Goal: Transaction & Acquisition: Book appointment/travel/reservation

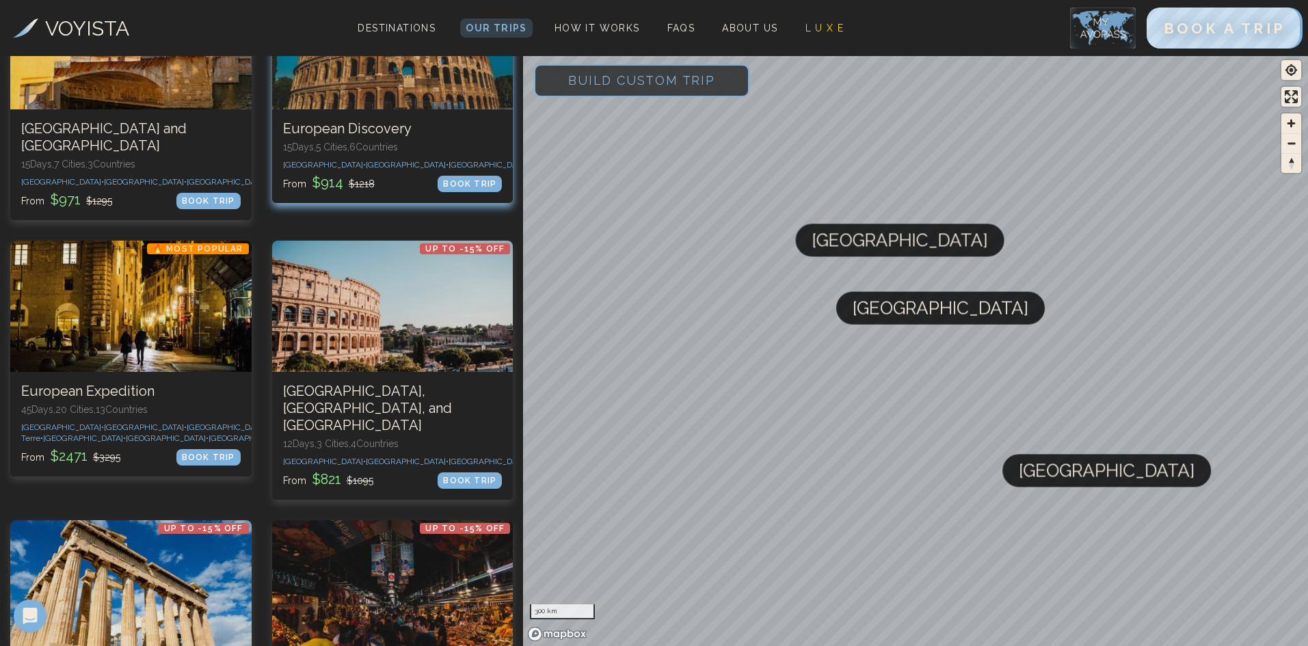
scroll to position [479, 0]
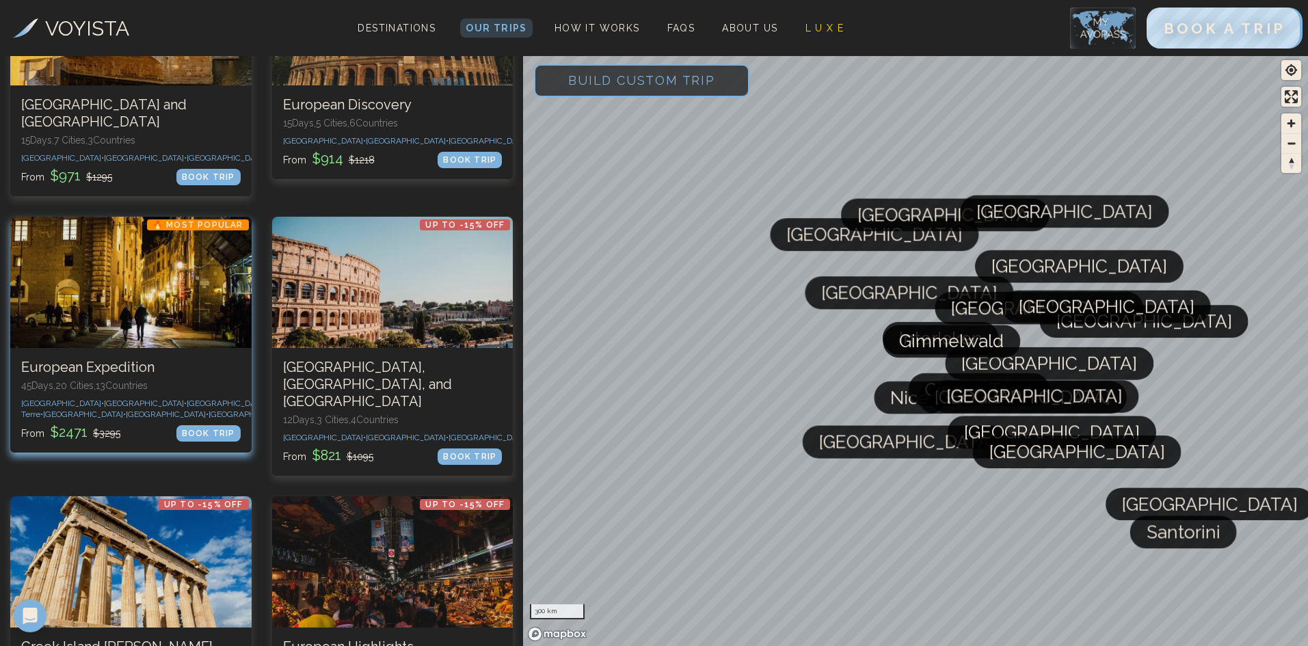
click at [198, 309] on div at bounding box center [130, 282] width 241 height 131
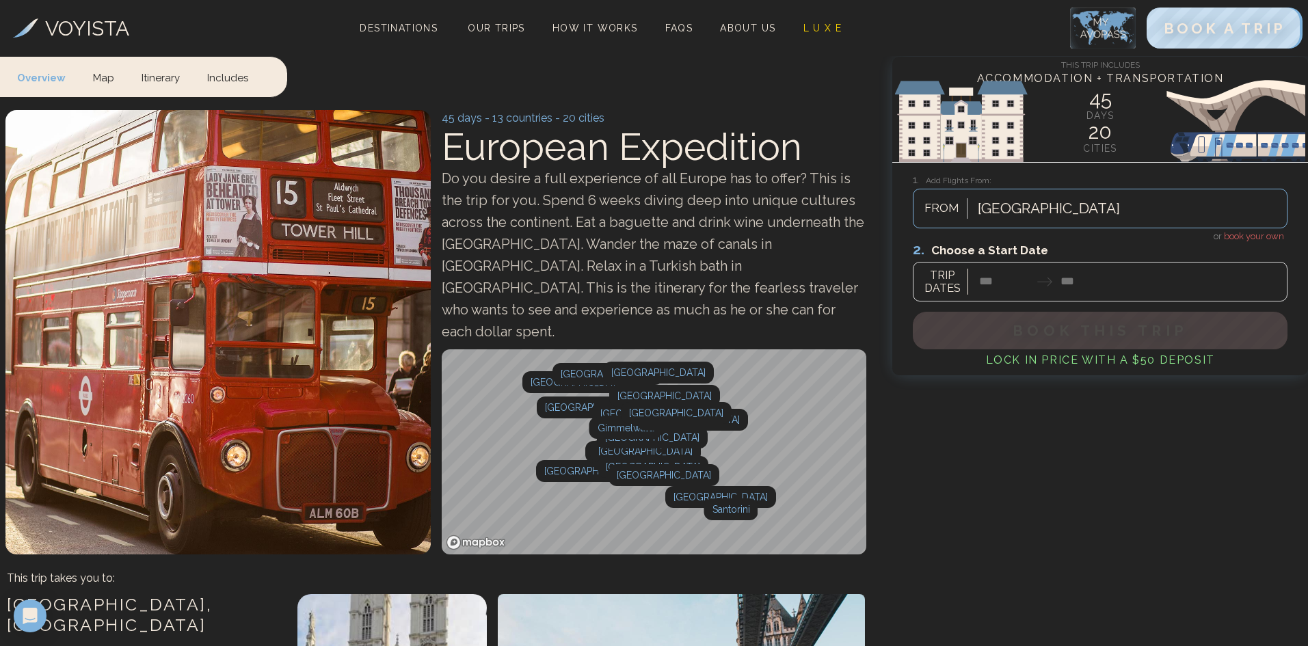
click at [989, 284] on div at bounding box center [1100, 271] width 375 height 61
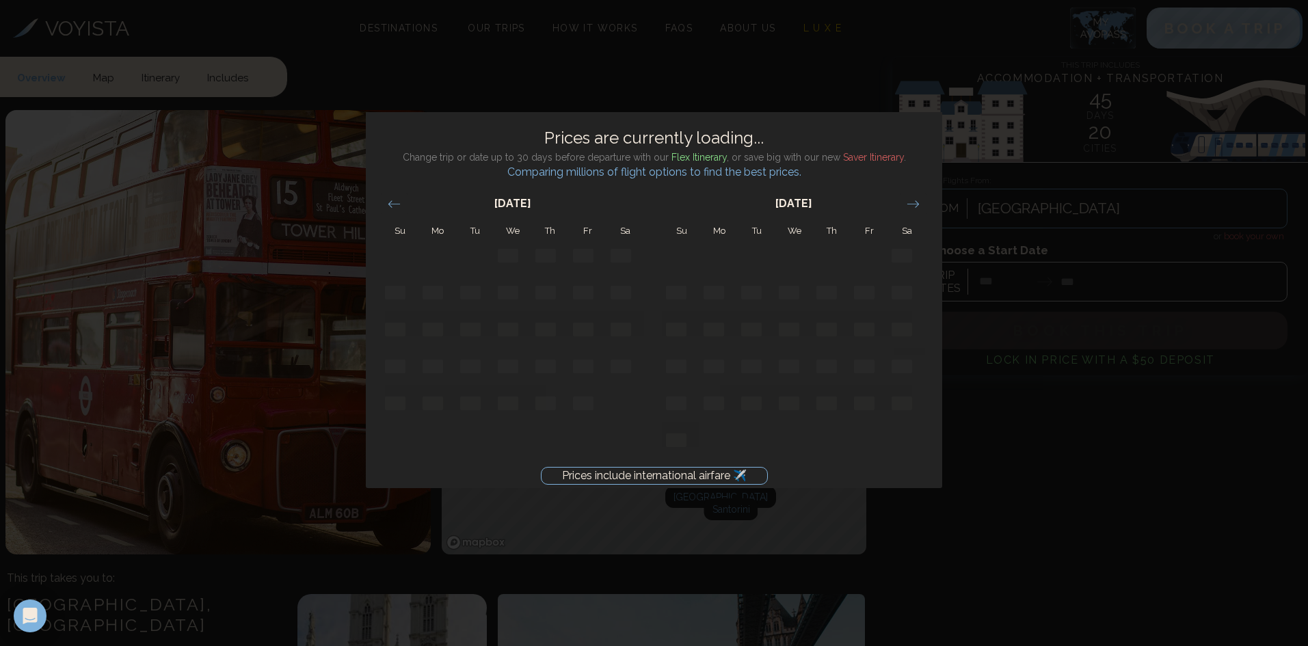
click at [1040, 401] on div "Prices include international airfare ✈️ Prices are currently loading... Change …" at bounding box center [654, 323] width 1308 height 646
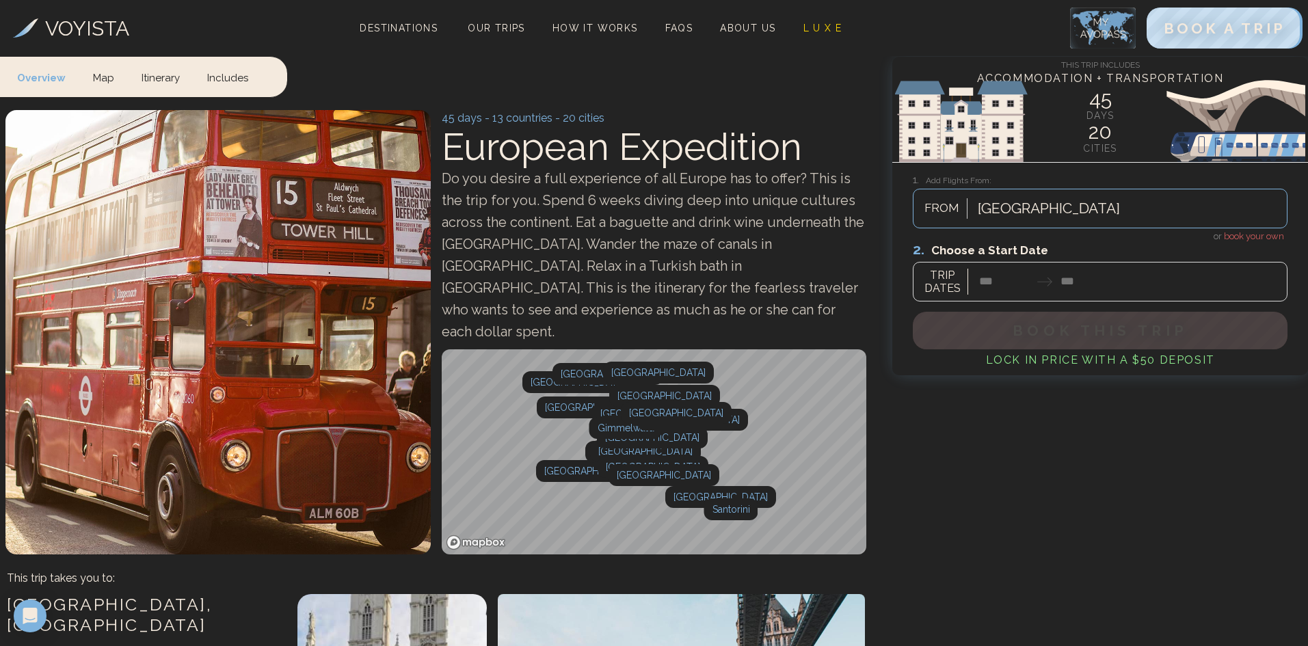
click at [1081, 280] on div at bounding box center [1100, 271] width 375 height 61
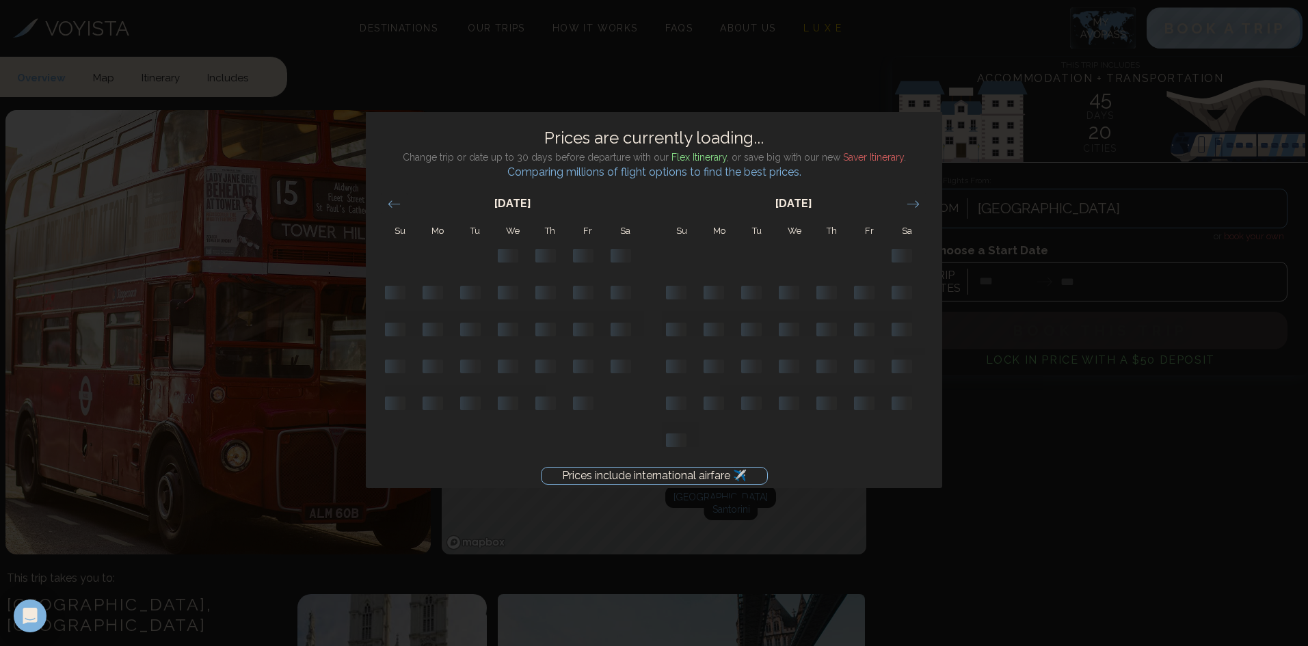
click at [1045, 276] on div "Prices include international airfare ✈️ Prices are currently loading... Change …" at bounding box center [654, 323] width 1308 height 646
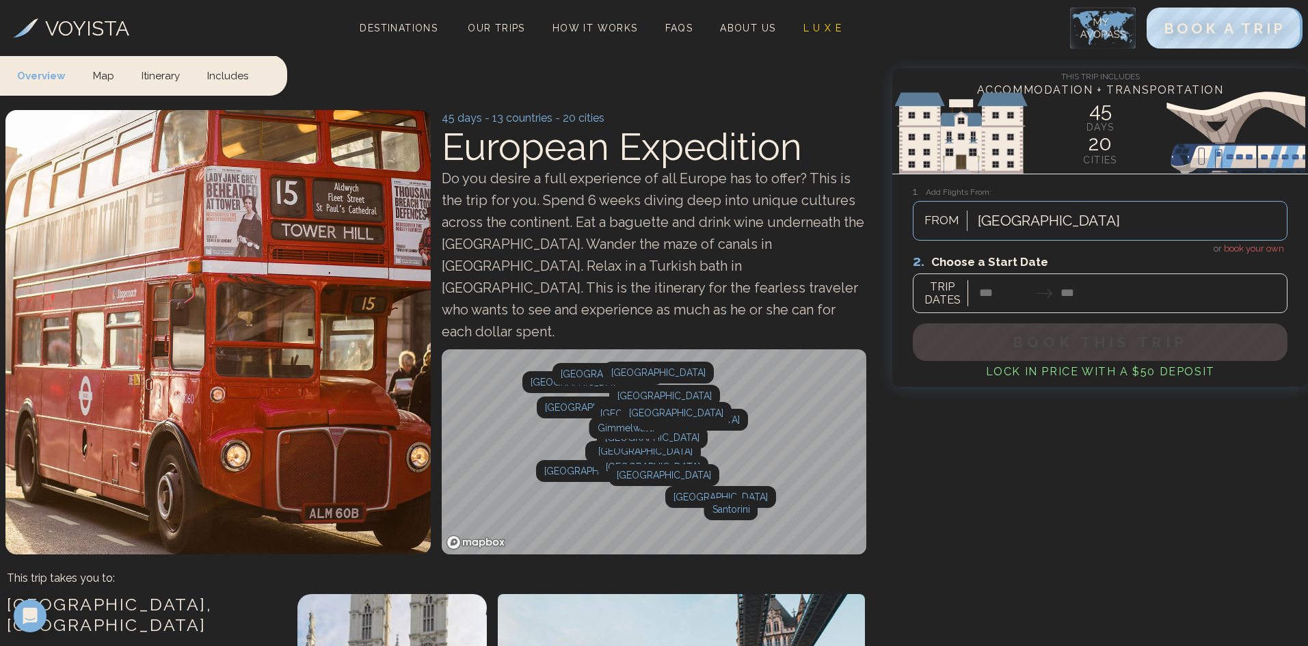
scroll to position [410, 0]
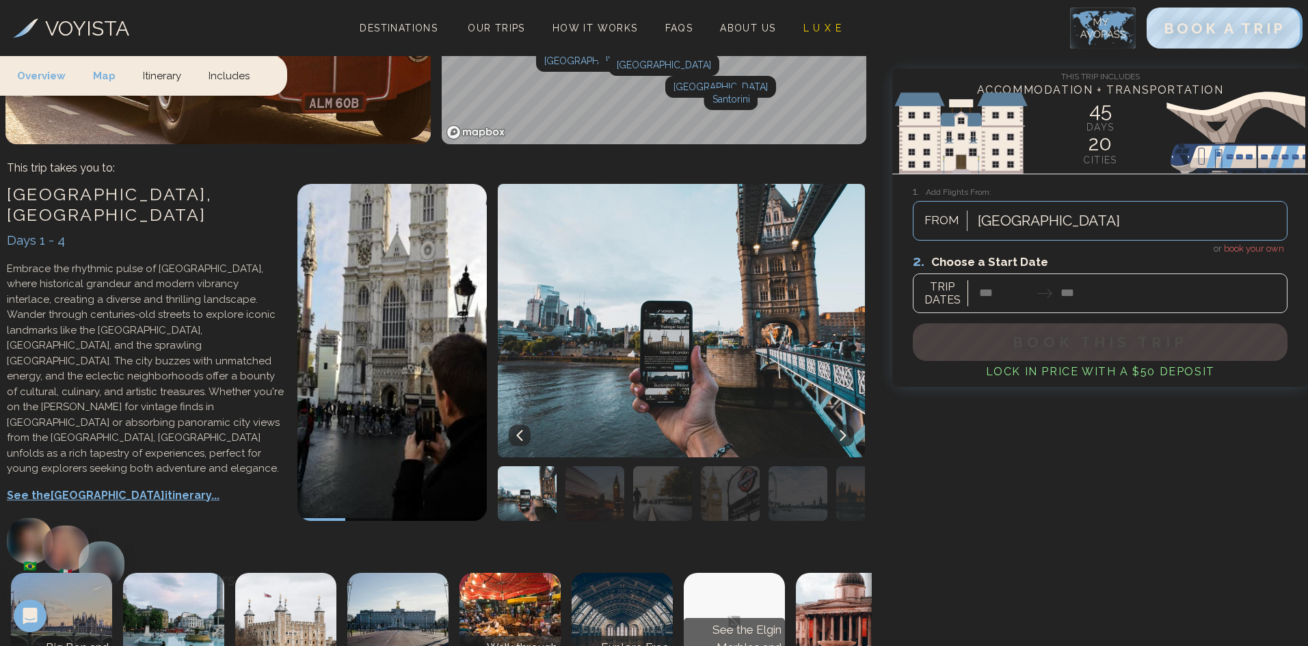
click at [996, 292] on div at bounding box center [1100, 282] width 375 height 61
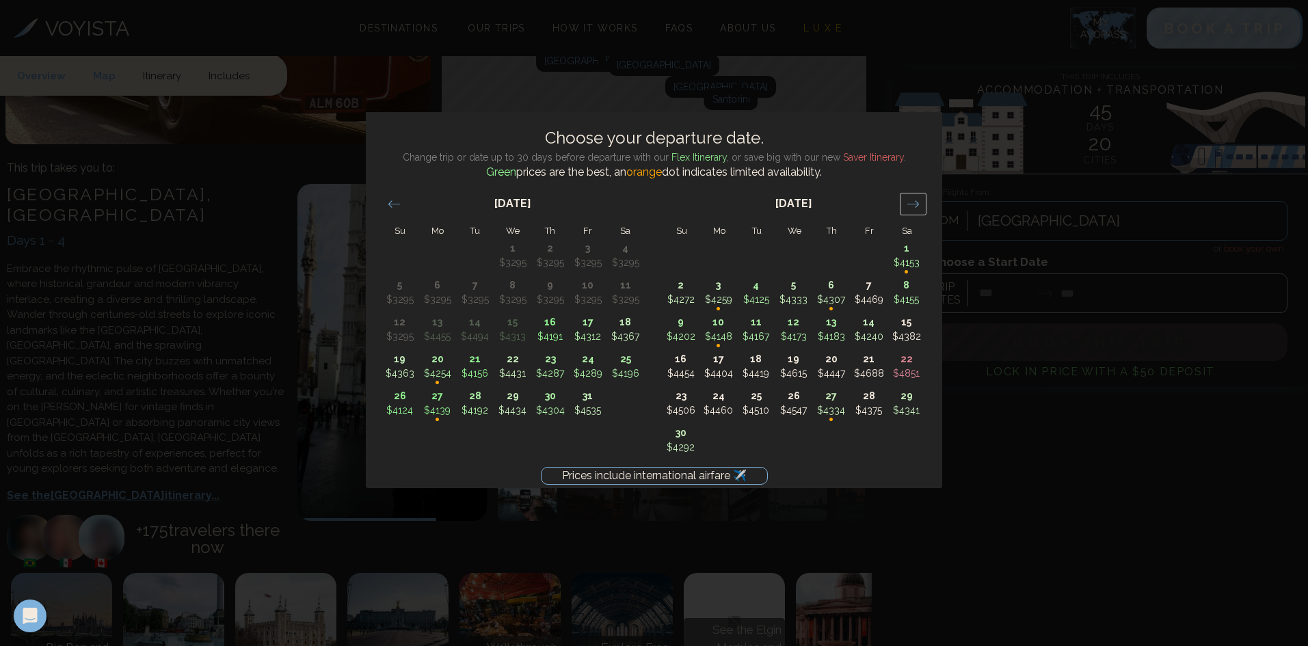
click at [920, 206] on div "Move forward to switch to the next month." at bounding box center [913, 204] width 27 height 23
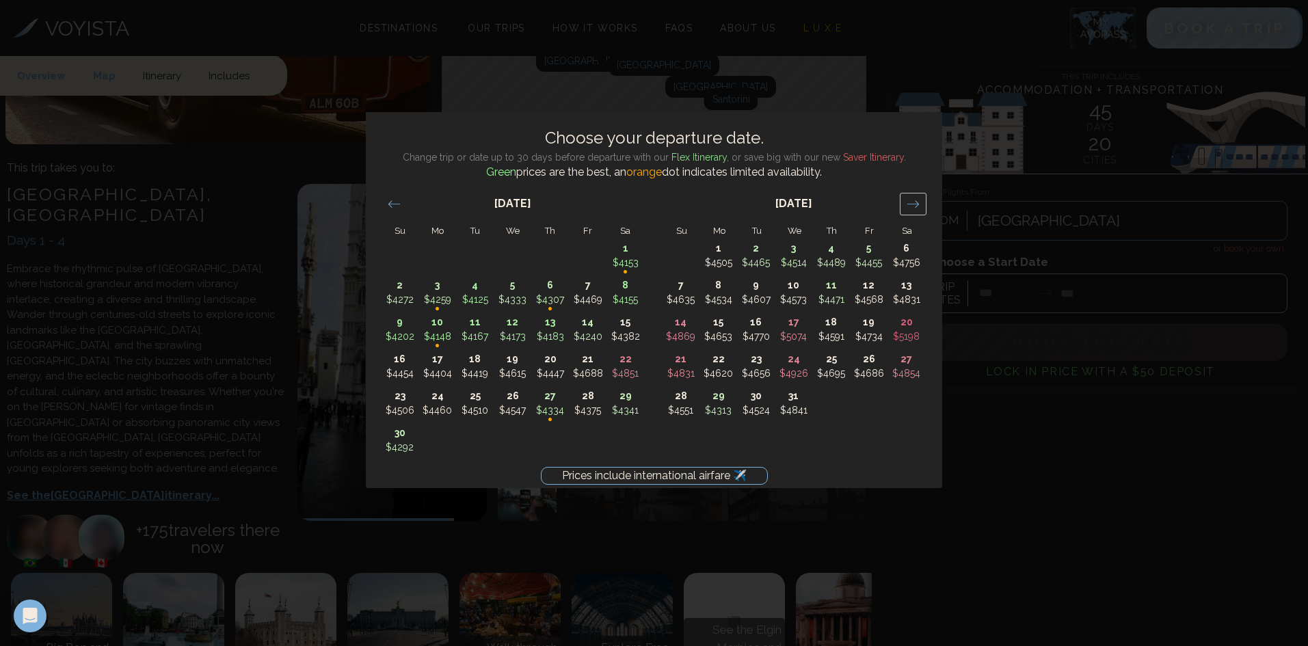
click at [920, 206] on div "Move forward to switch to the next month." at bounding box center [913, 204] width 27 height 23
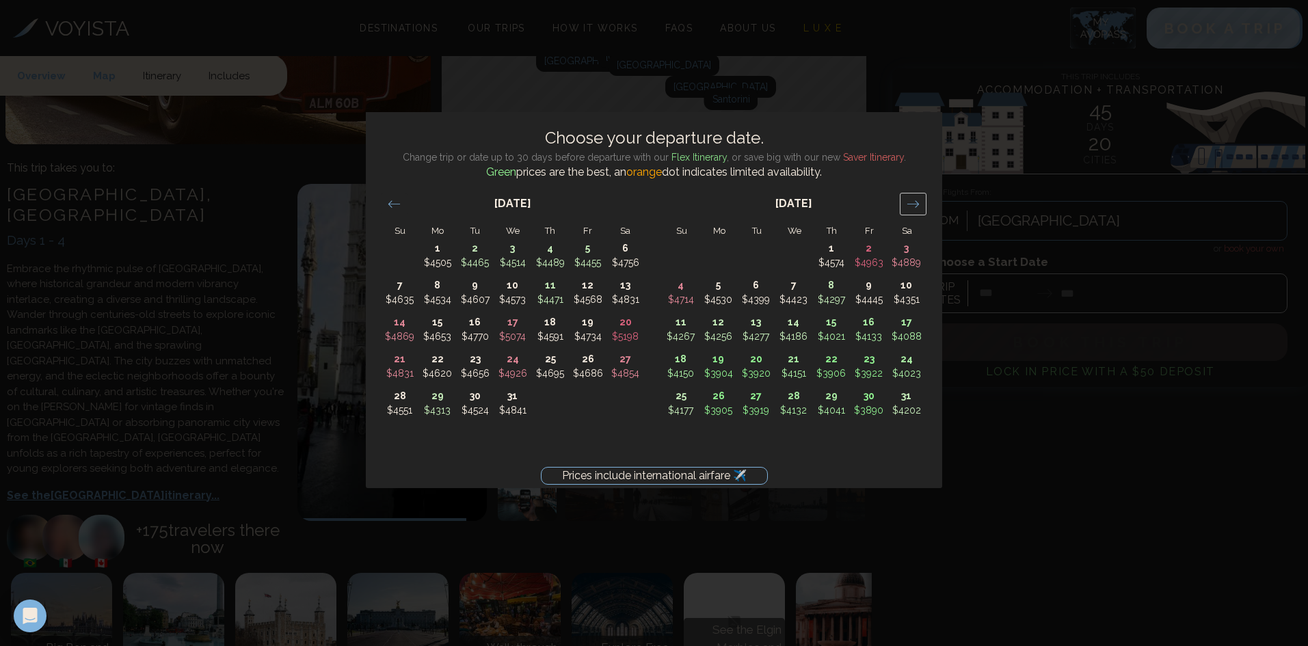
click at [920, 206] on div "Move forward to switch to the next month." at bounding box center [913, 204] width 27 height 23
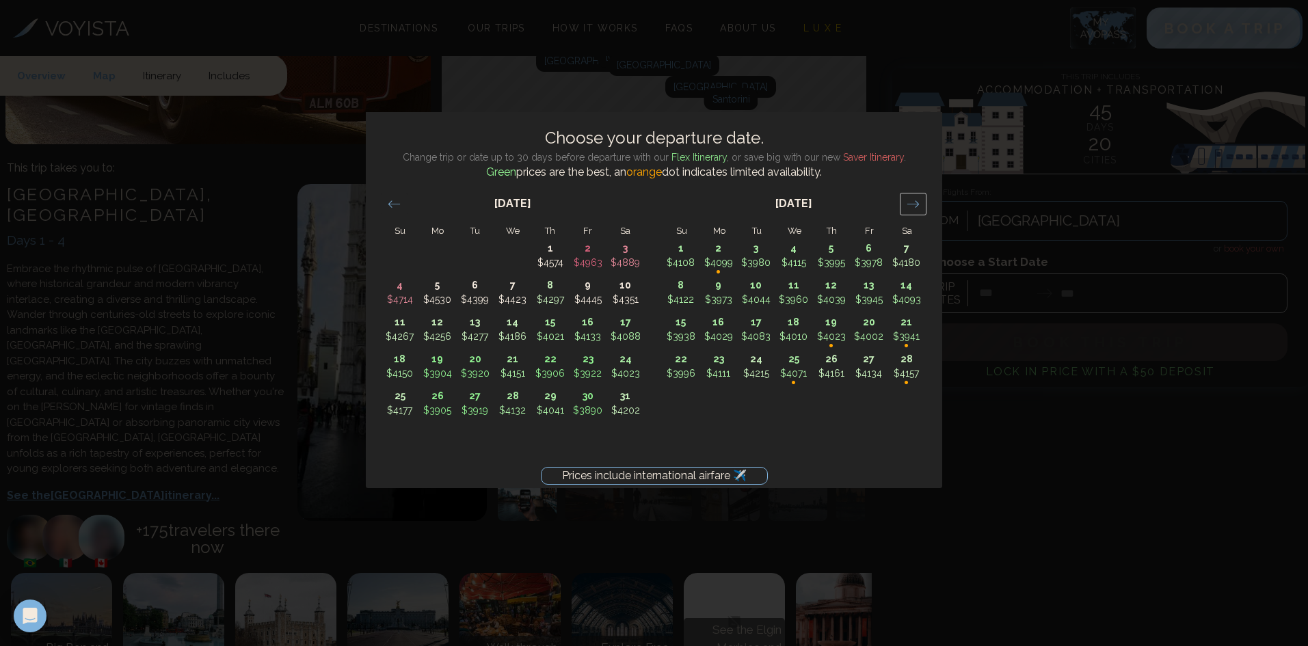
click at [920, 206] on div "Move forward to switch to the next month." at bounding box center [913, 204] width 27 height 23
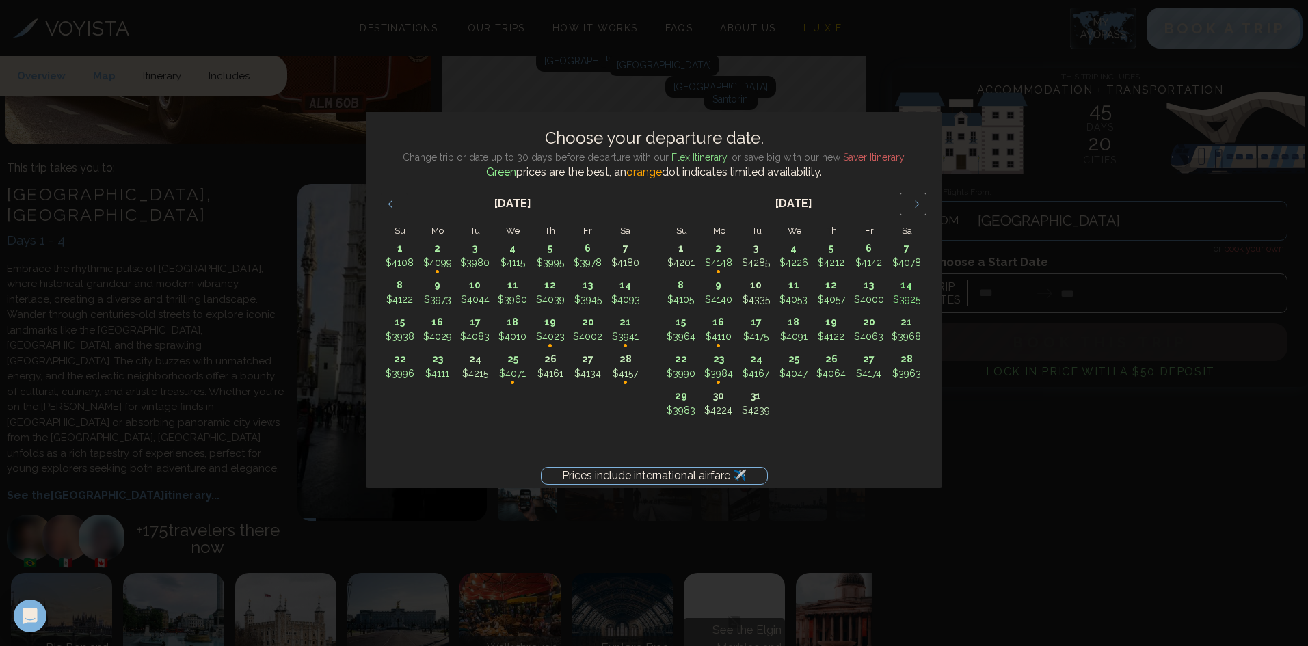
click at [920, 206] on div "Move forward to switch to the next month." at bounding box center [913, 204] width 27 height 23
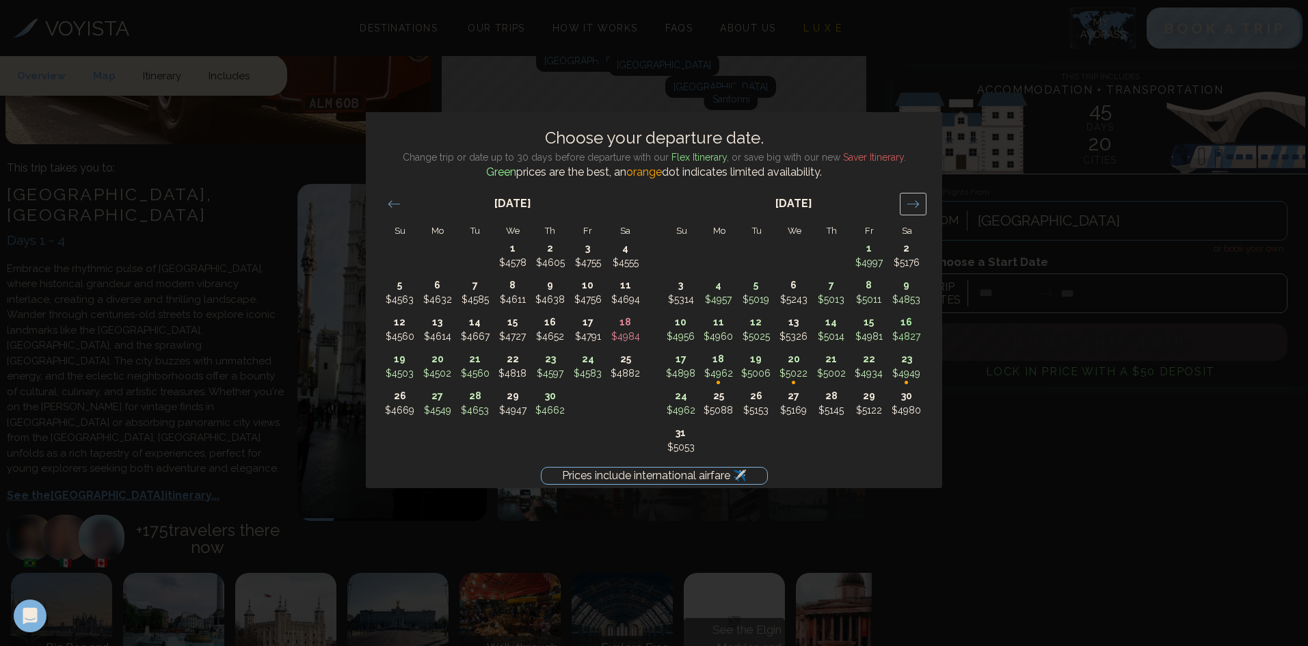
click at [920, 206] on div "Move forward to switch to the next month." at bounding box center [913, 204] width 27 height 23
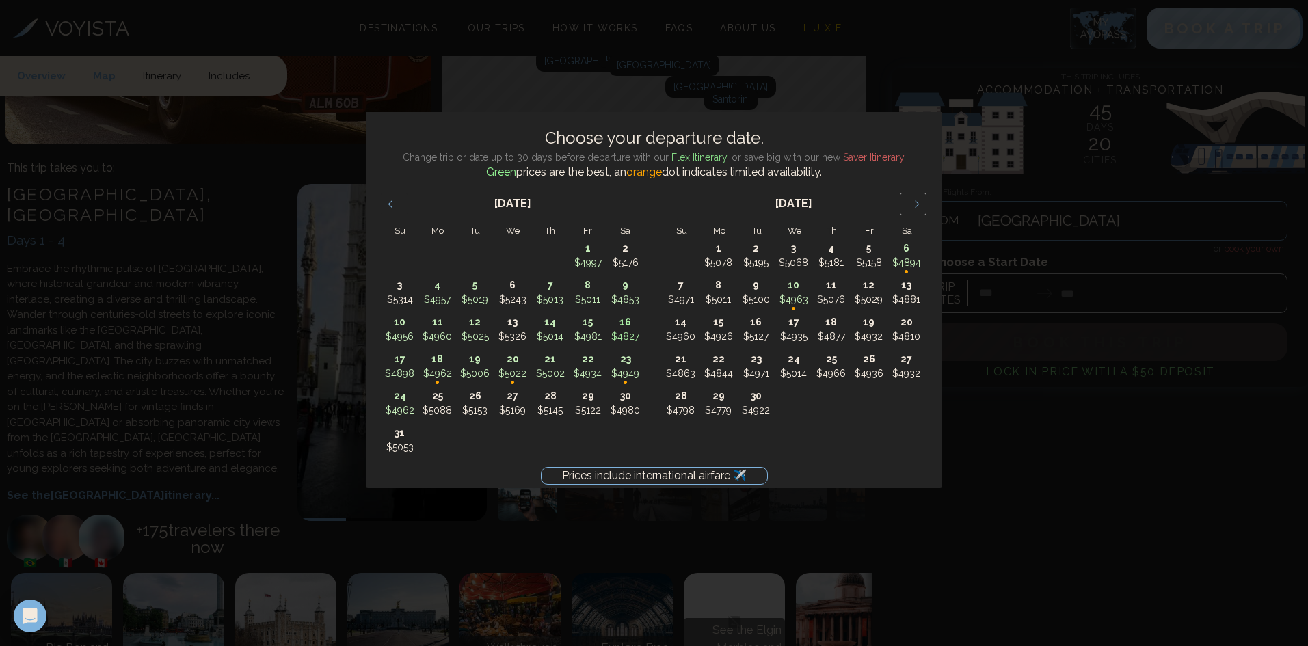
click at [920, 206] on div "Move forward to switch to the next month." at bounding box center [913, 204] width 27 height 23
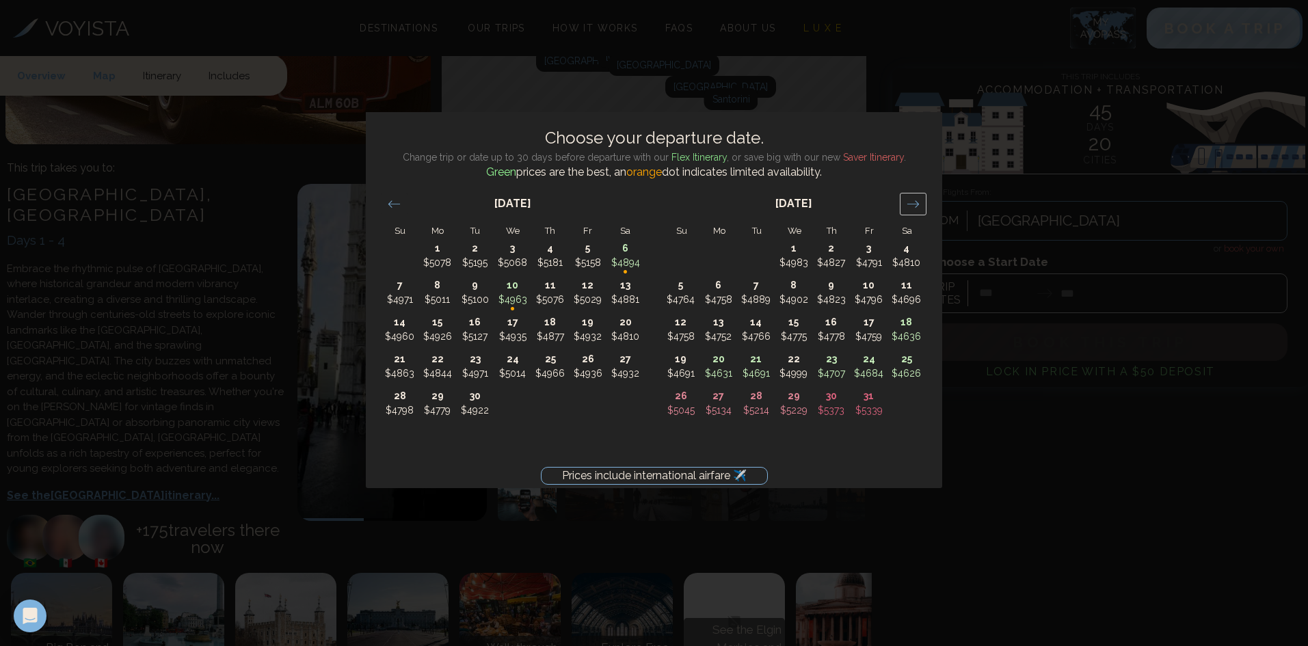
click at [920, 206] on div "Move forward to switch to the next month." at bounding box center [913, 204] width 27 height 23
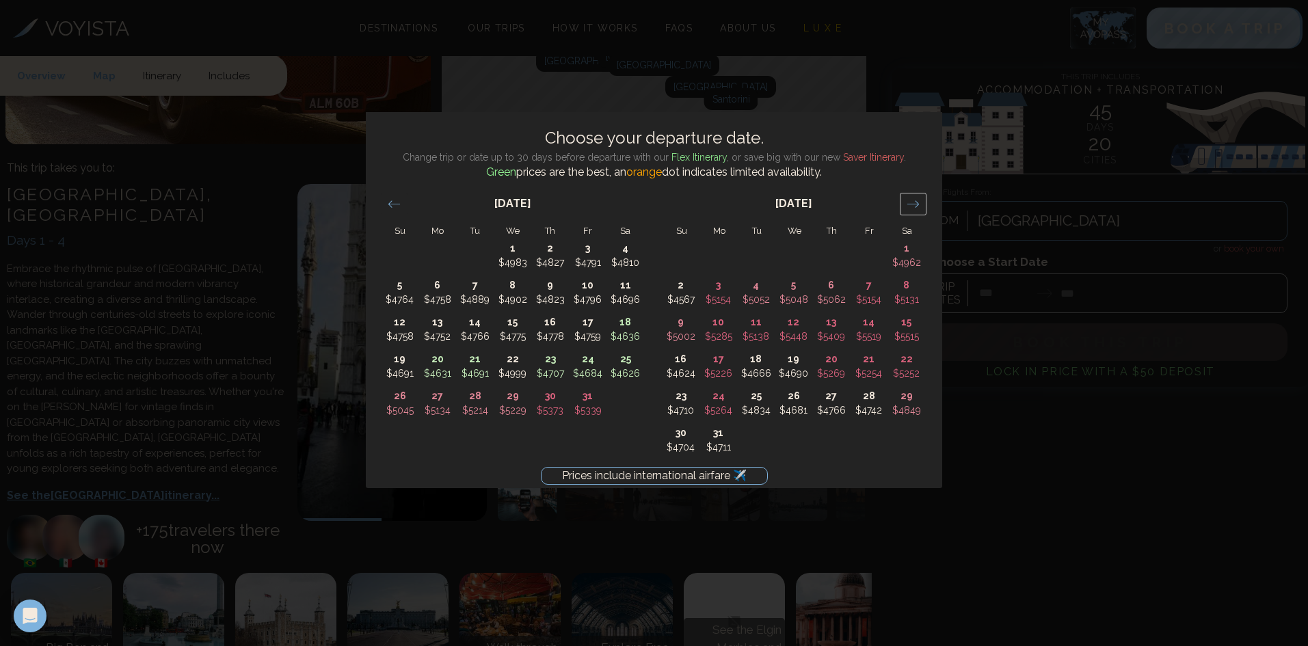
click at [920, 206] on div "Move forward to switch to the next month." at bounding box center [913, 204] width 27 height 23
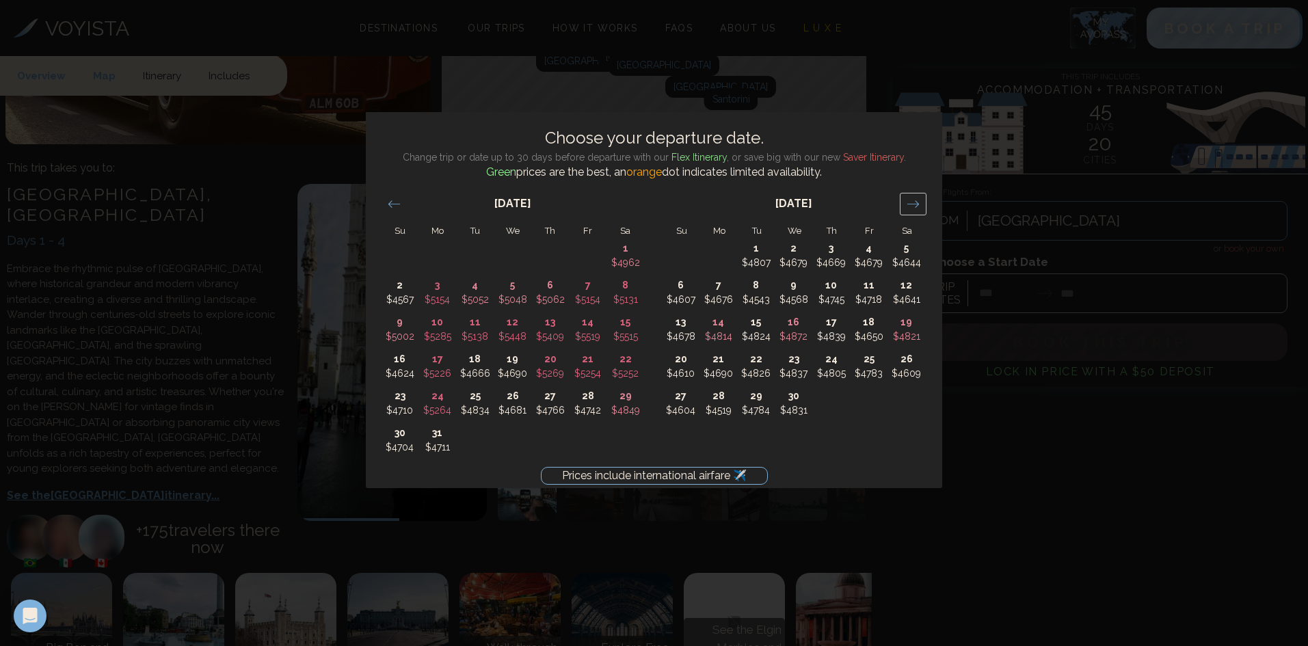
click at [920, 206] on div "Move forward to switch to the next month." at bounding box center [913, 204] width 27 height 23
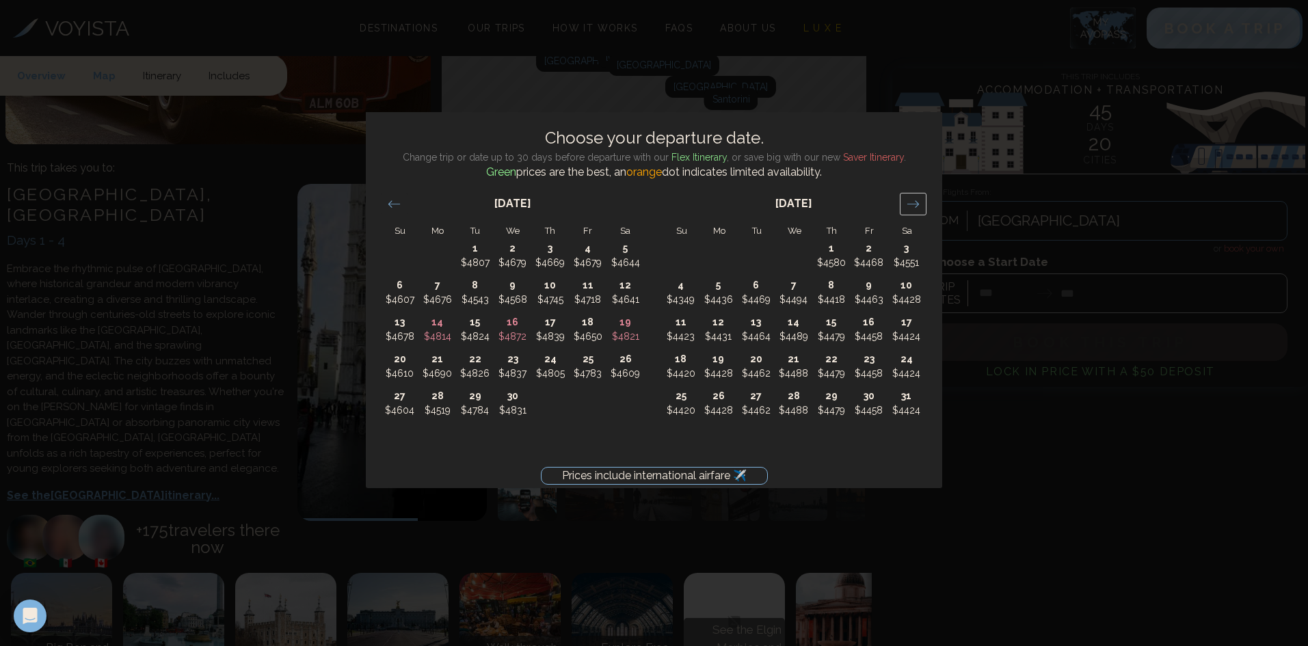
click at [920, 206] on div "Move forward to switch to the next month." at bounding box center [913, 204] width 27 height 23
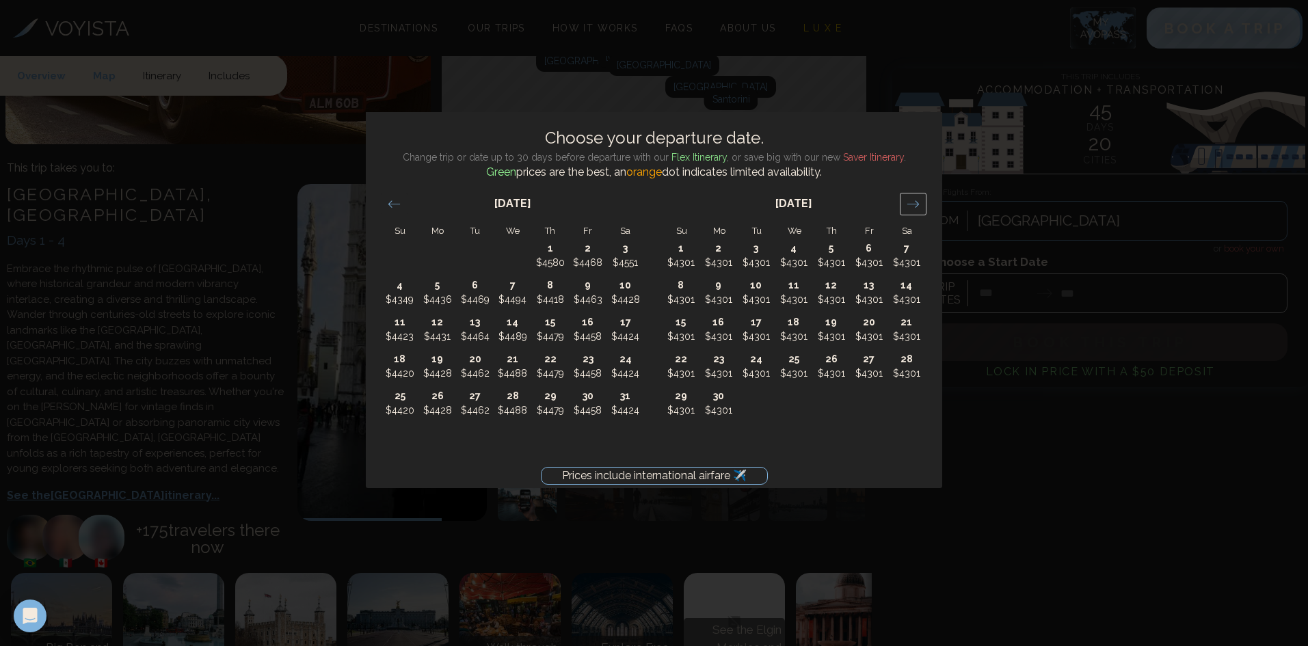
click at [920, 206] on div "Move forward to switch to the next month." at bounding box center [913, 204] width 27 height 23
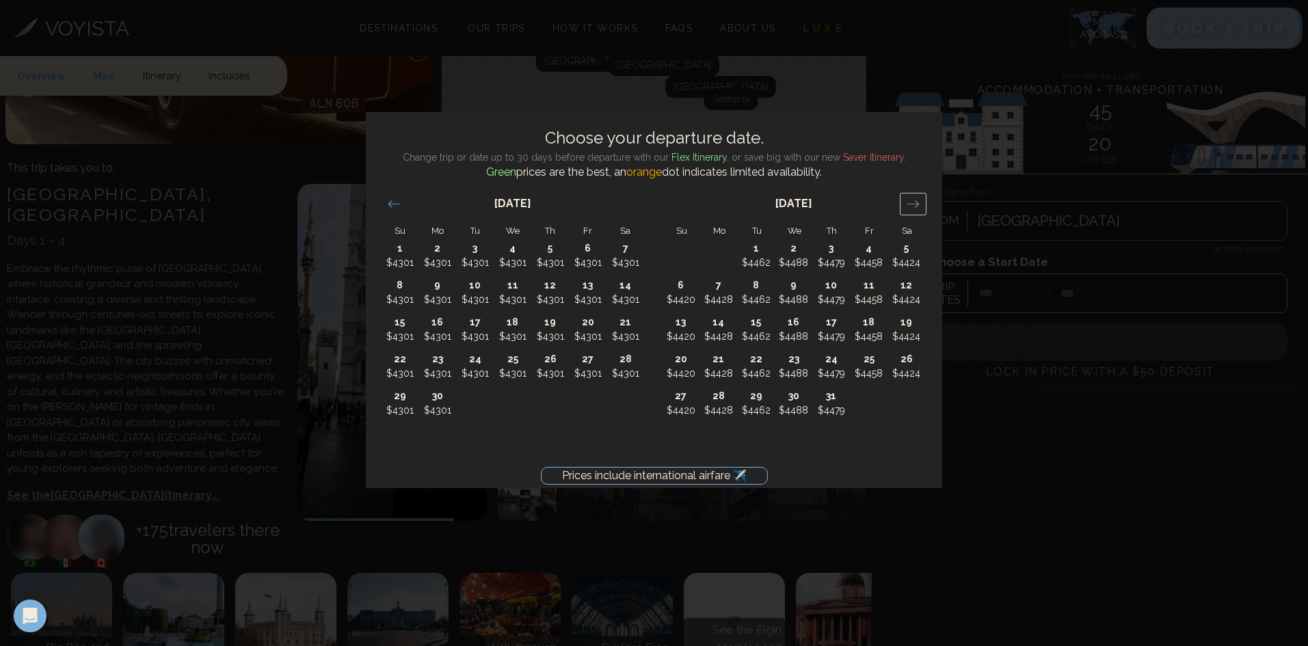
click at [920, 206] on div "Move forward to switch to the next month." at bounding box center [913, 204] width 27 height 23
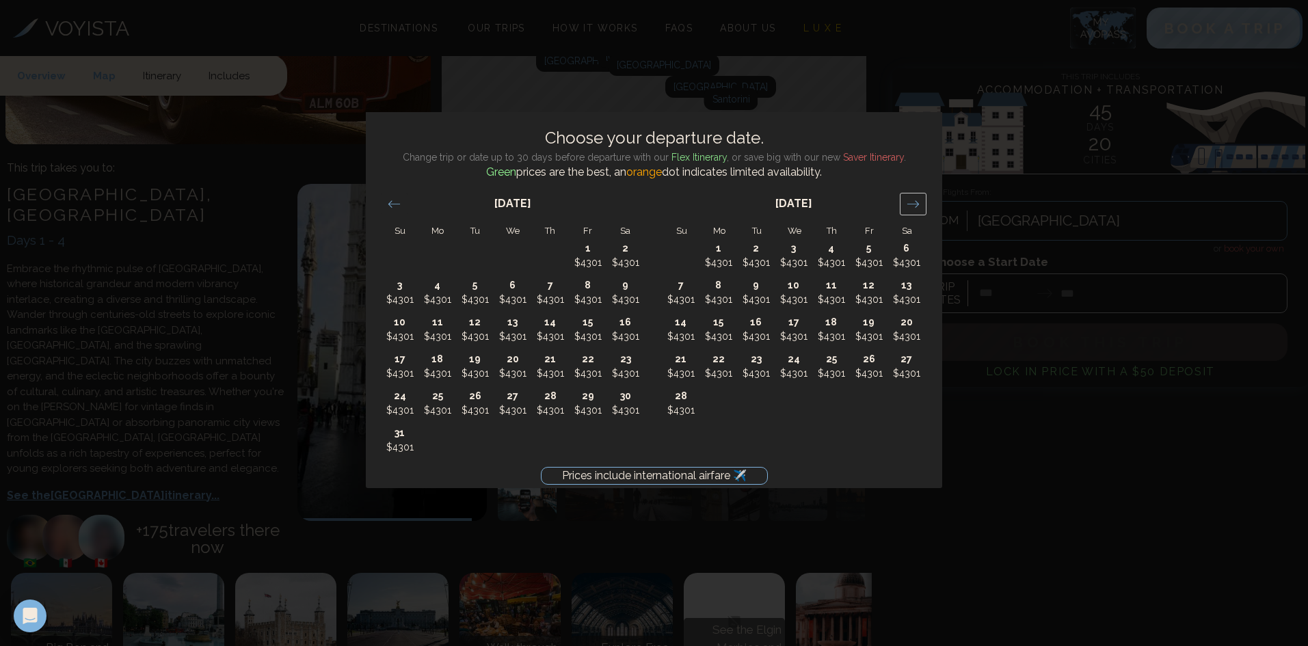
click at [920, 206] on div "Move forward to switch to the next month." at bounding box center [913, 204] width 27 height 23
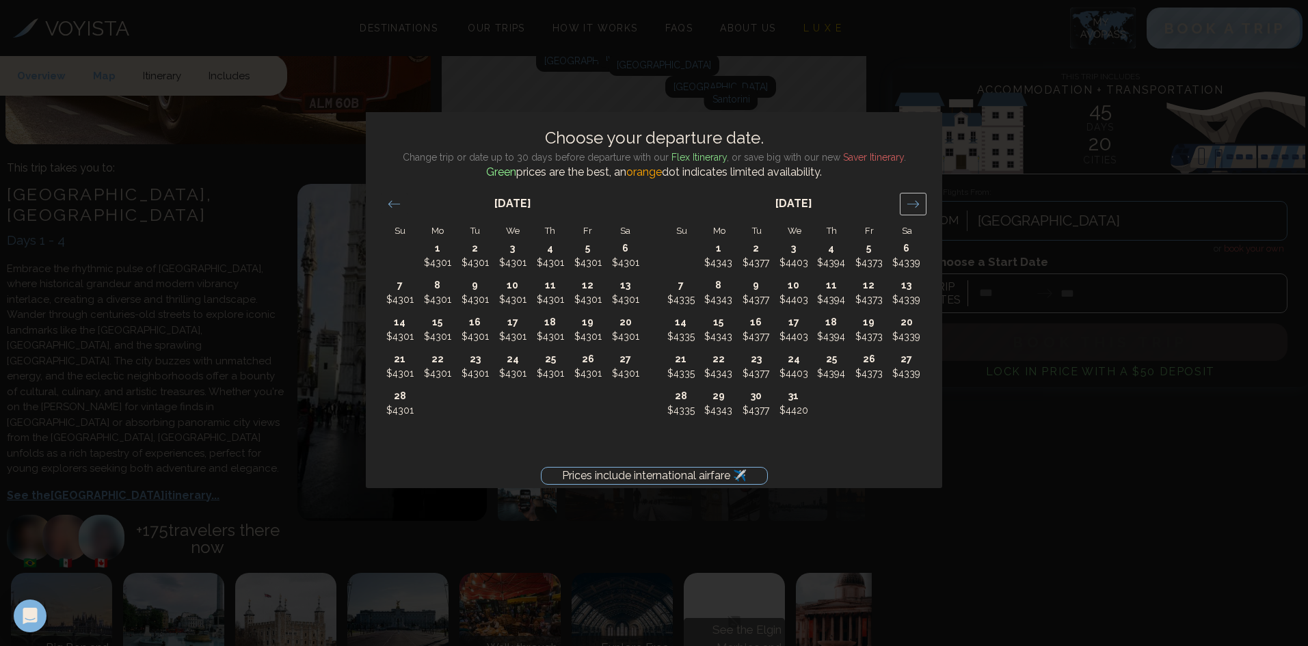
click at [920, 206] on div "Move forward to switch to the next month." at bounding box center [913, 204] width 27 height 23
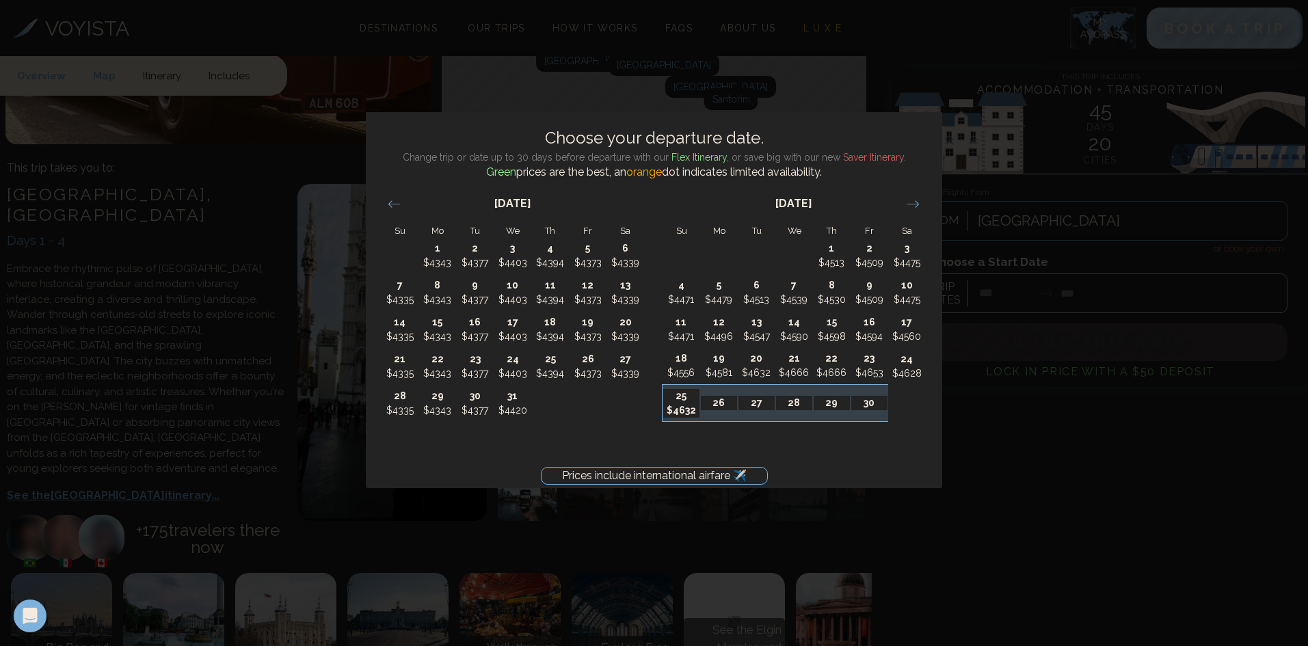
click at [682, 407] on p "$4632" at bounding box center [681, 410] width 36 height 14
type input "********"
type input "*******"
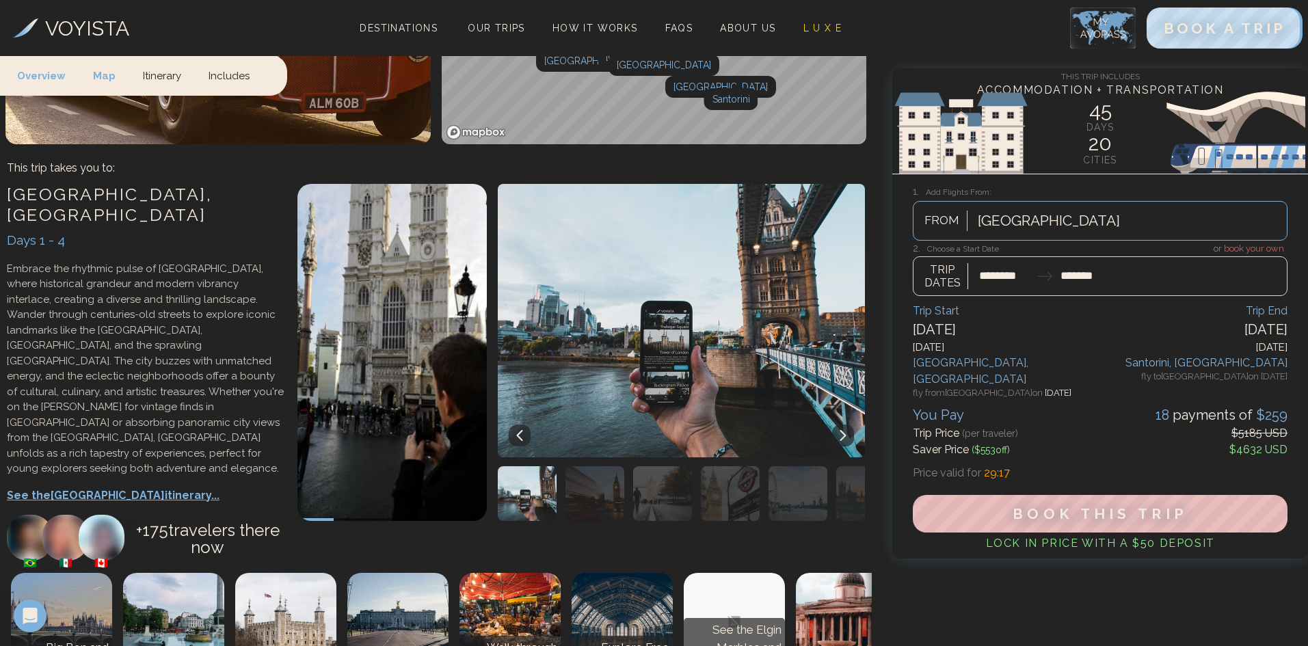
click at [1161, 407] on span "18" at bounding box center [1163, 415] width 17 height 16
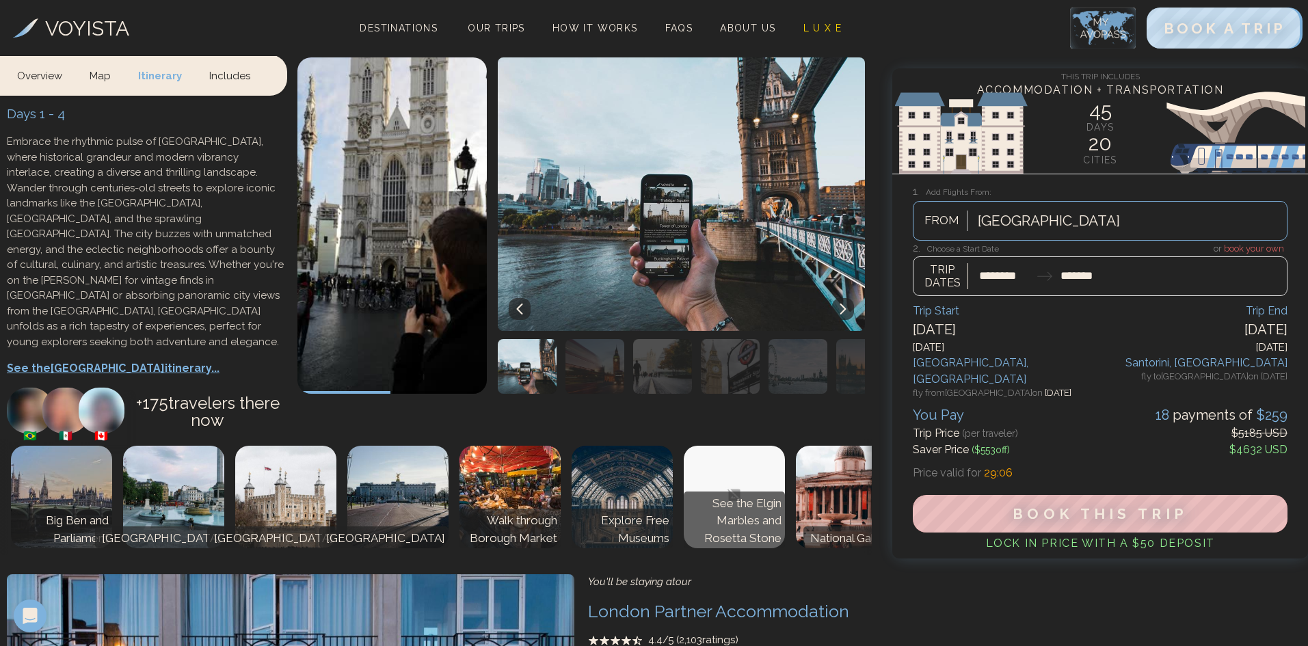
scroll to position [478, 0]
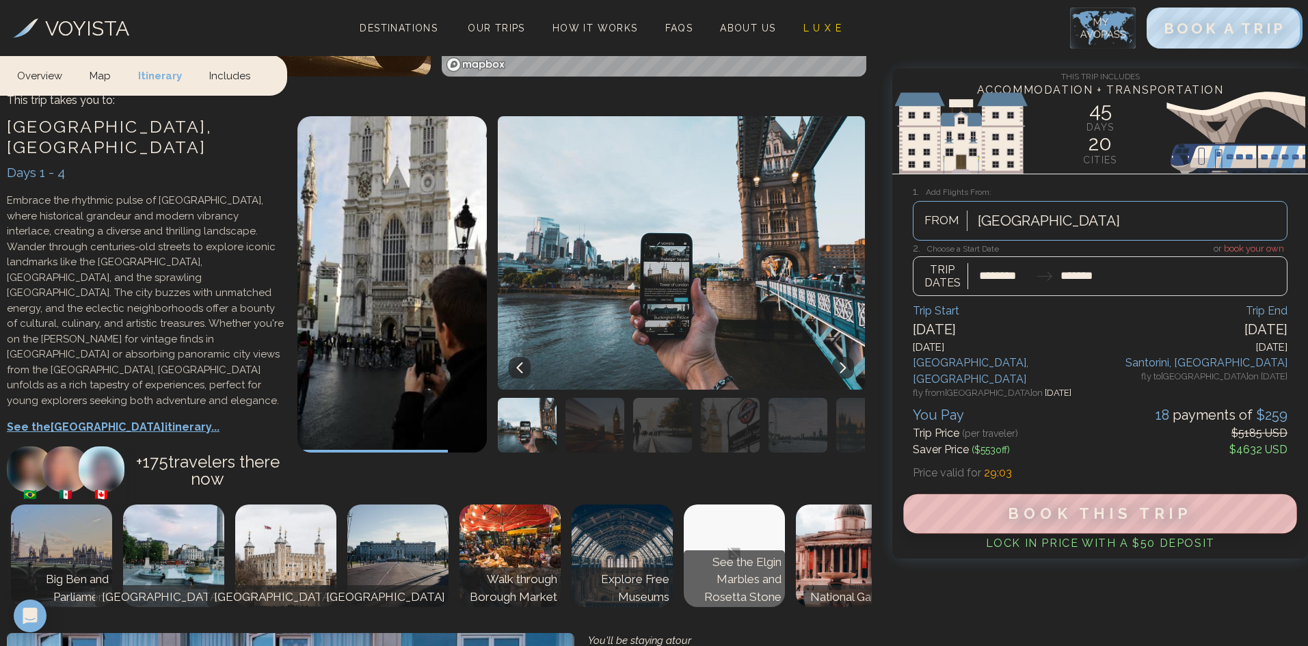
click at [1083, 505] on span "Book This Trip" at bounding box center [1100, 514] width 184 height 18
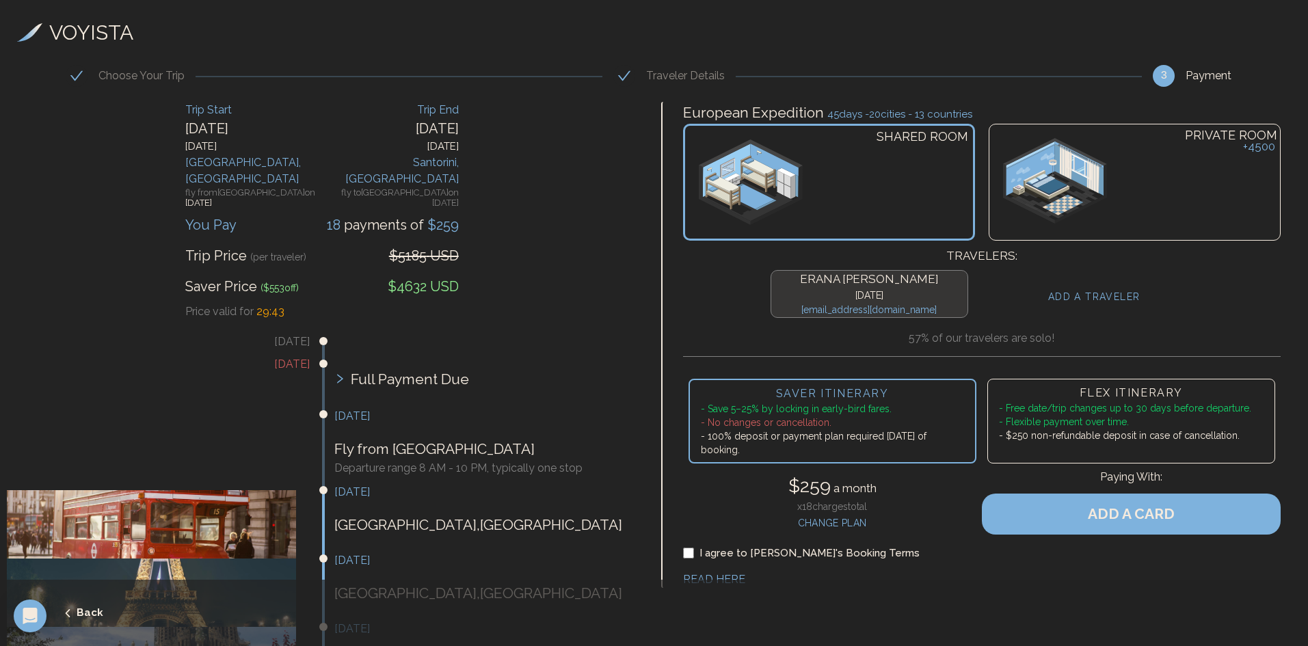
click at [821, 520] on h4 "CHANGE PLAN" at bounding box center [832, 521] width 88 height 17
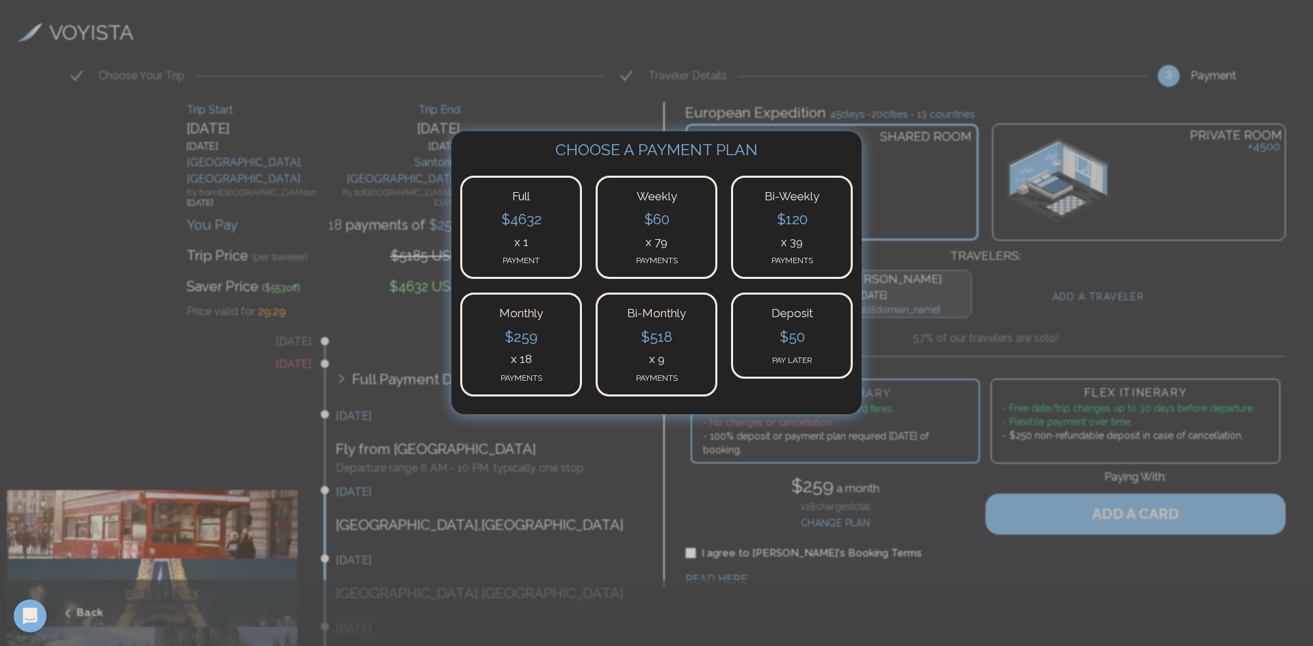
click at [1117, 228] on div at bounding box center [656, 323] width 1313 height 646
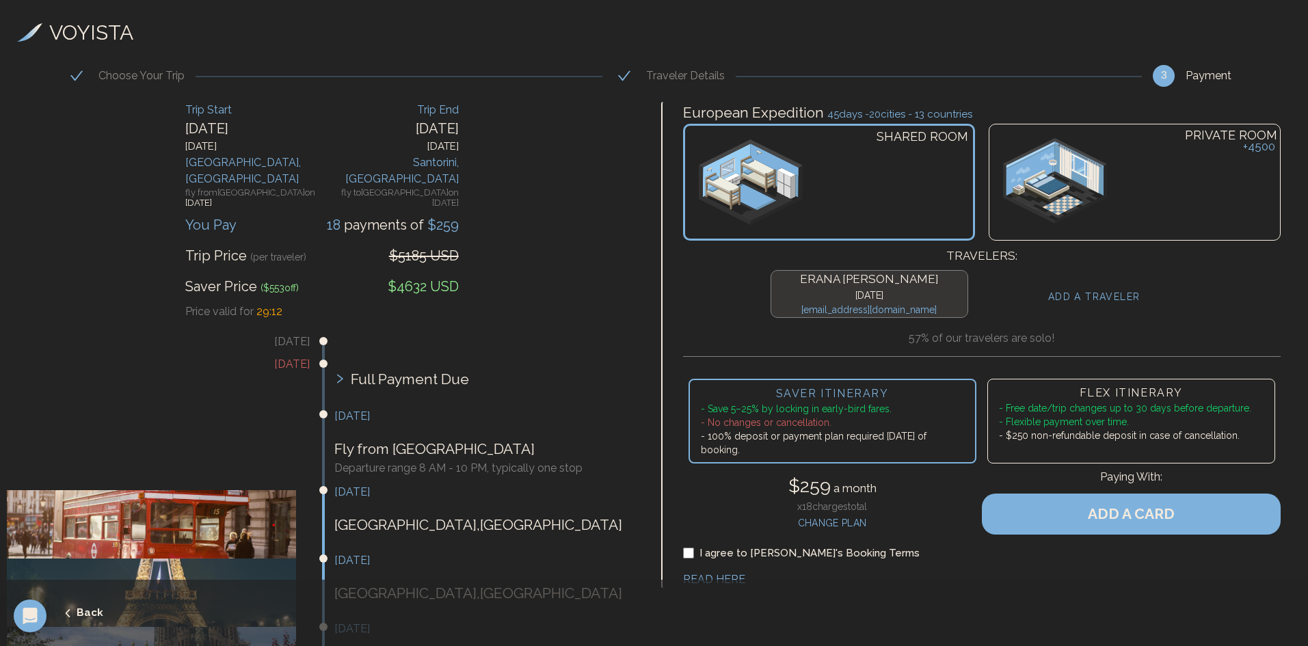
click at [1135, 176] on div "PRIVATE ROOM + 4500" at bounding box center [1134, 182] width 292 height 117
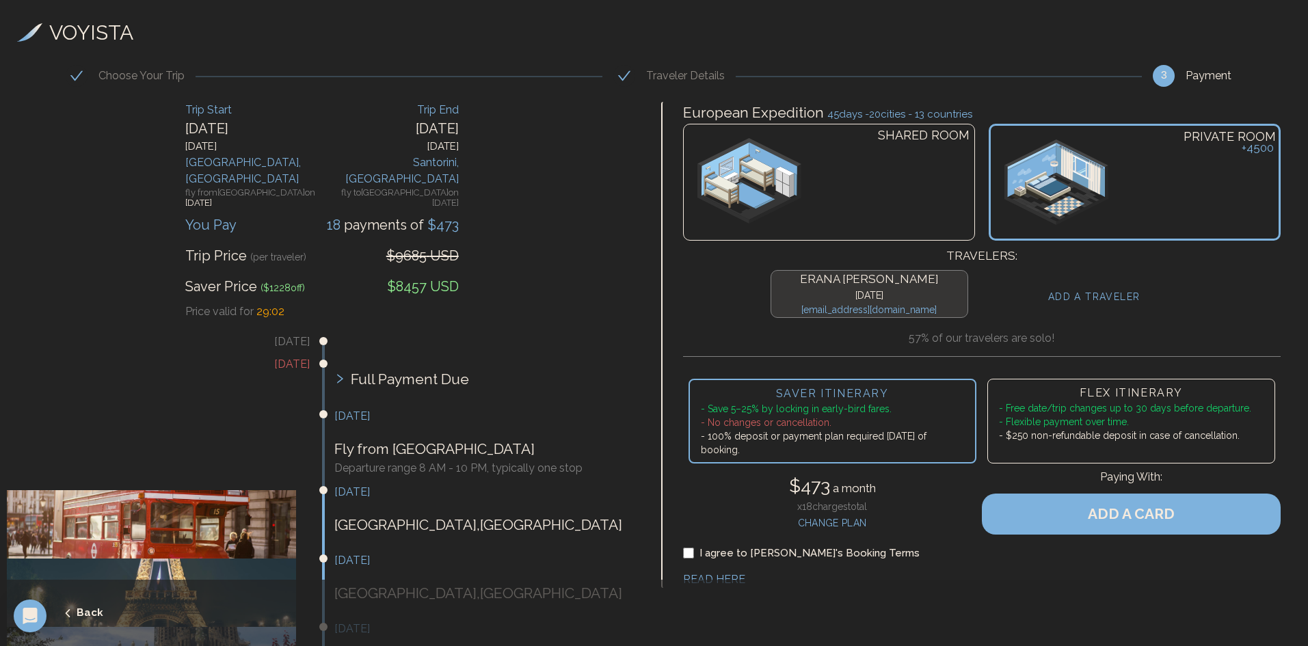
click at [1106, 296] on h4 "ADD A TRAVELER" at bounding box center [1094, 297] width 92 height 14
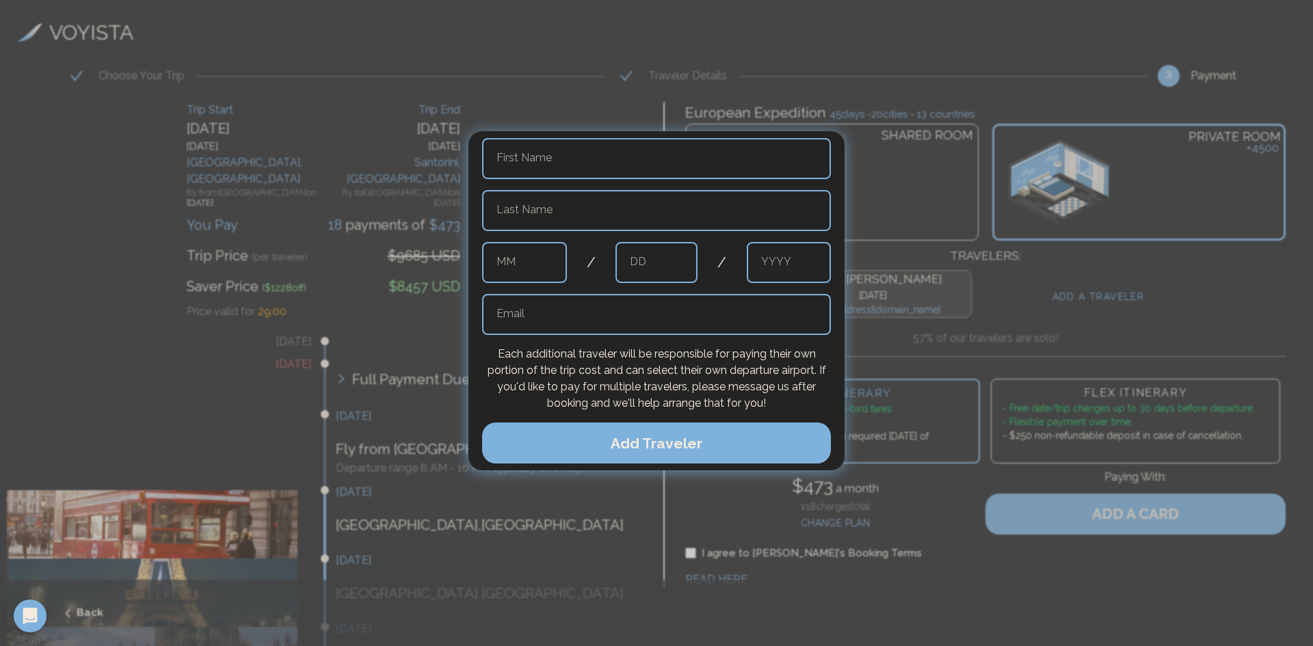
click at [533, 170] on input "text" at bounding box center [656, 158] width 349 height 41
type input "**********"
type input "******"
click at [530, 265] on input "text" at bounding box center [524, 262] width 85 height 41
click at [526, 257] on input "text" at bounding box center [524, 262] width 85 height 41
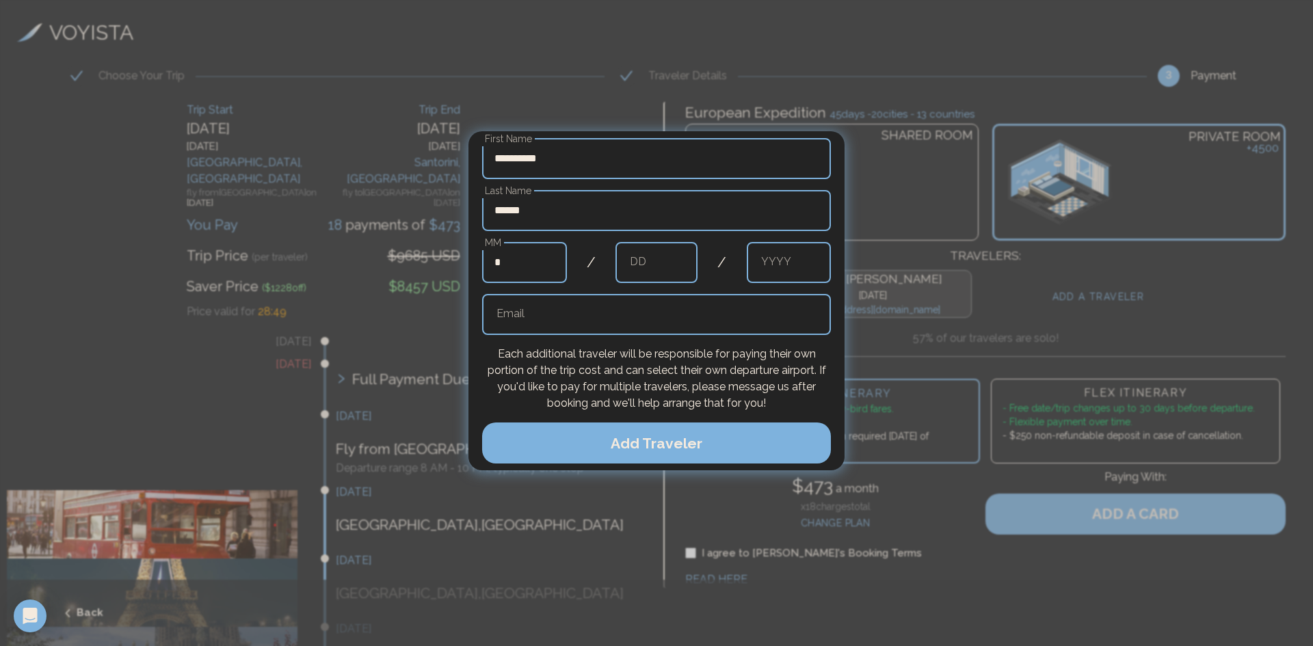
type input "*"
type input "****"
click at [550, 324] on input "text" at bounding box center [656, 314] width 349 height 41
type input "**********"
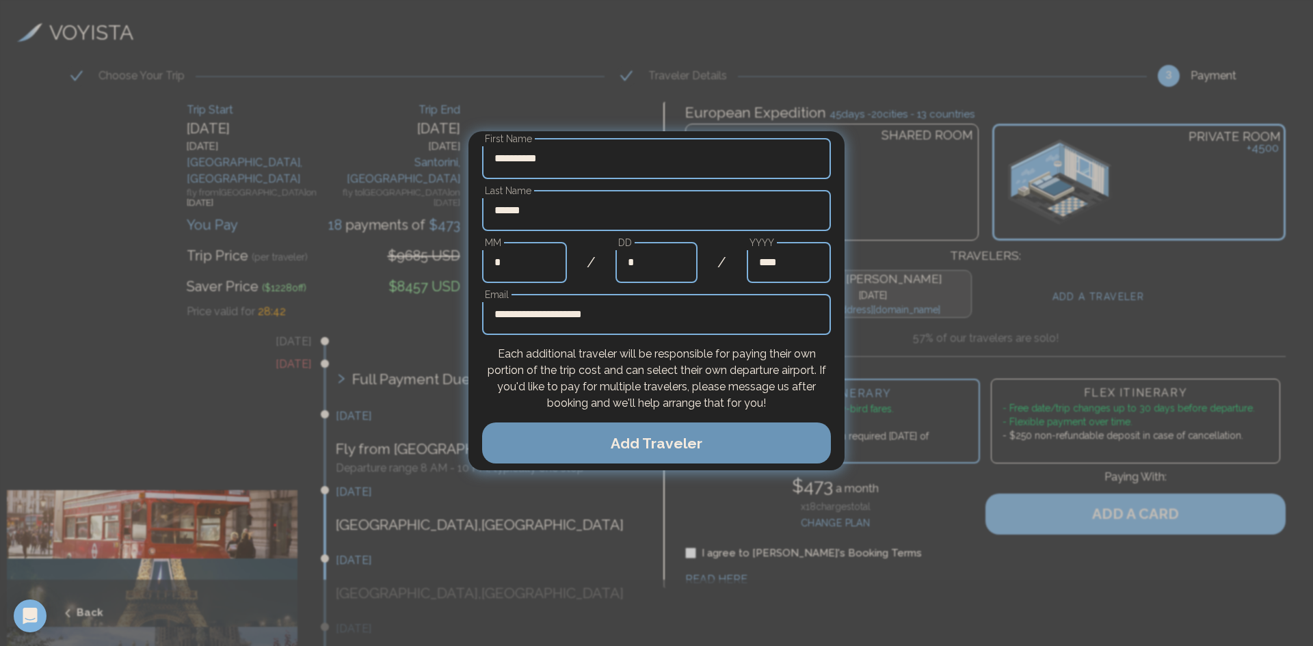
click at [681, 448] on button "Add Traveler" at bounding box center [656, 442] width 349 height 41
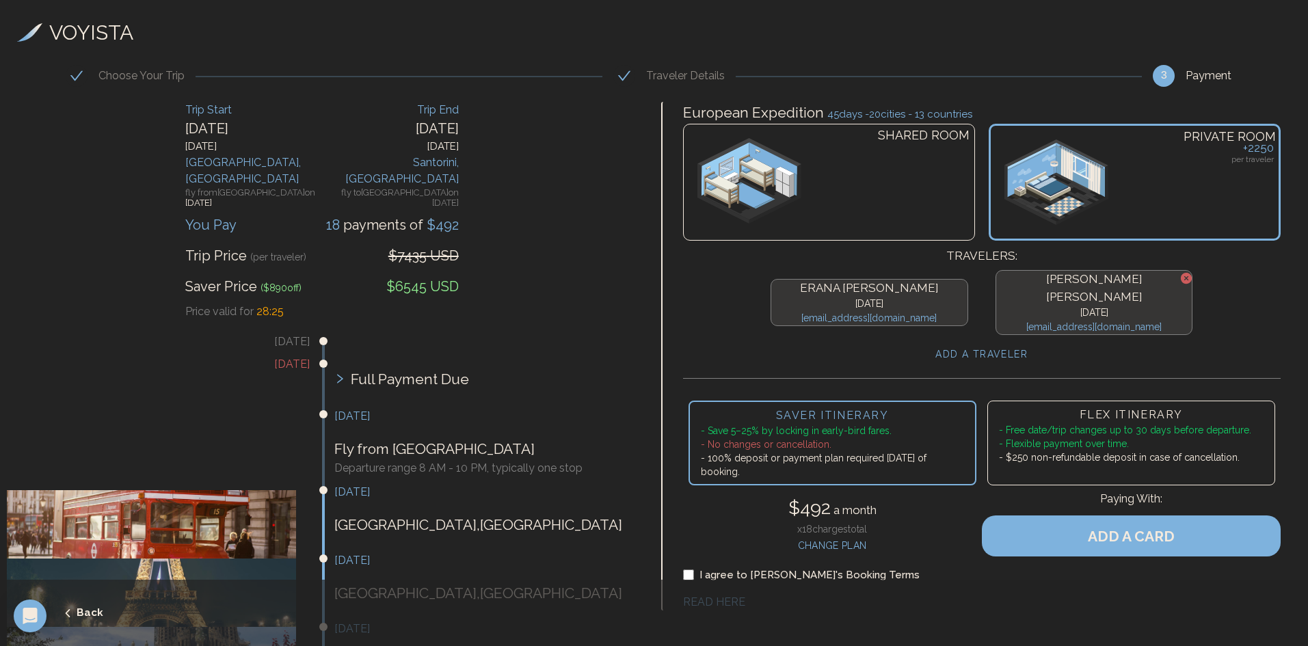
click at [839, 536] on h4 "CHANGE PLAN" at bounding box center [832, 544] width 88 height 17
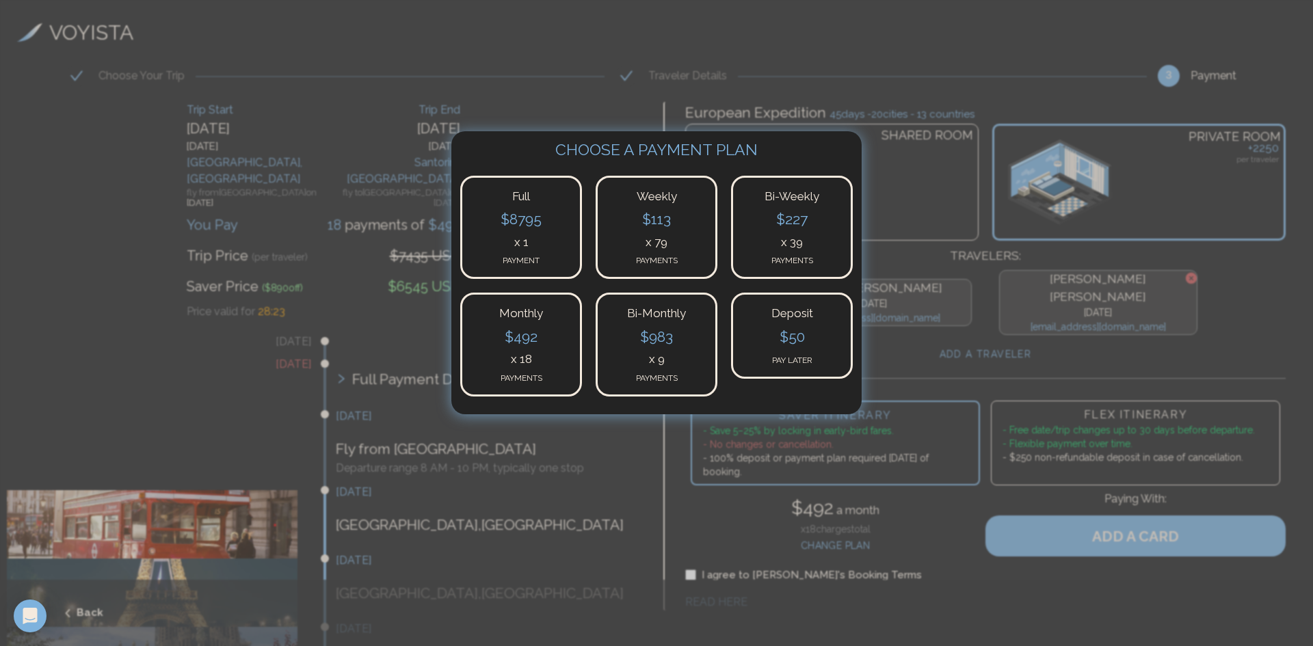
click at [804, 343] on h4 "$ 50" at bounding box center [791, 338] width 97 height 25
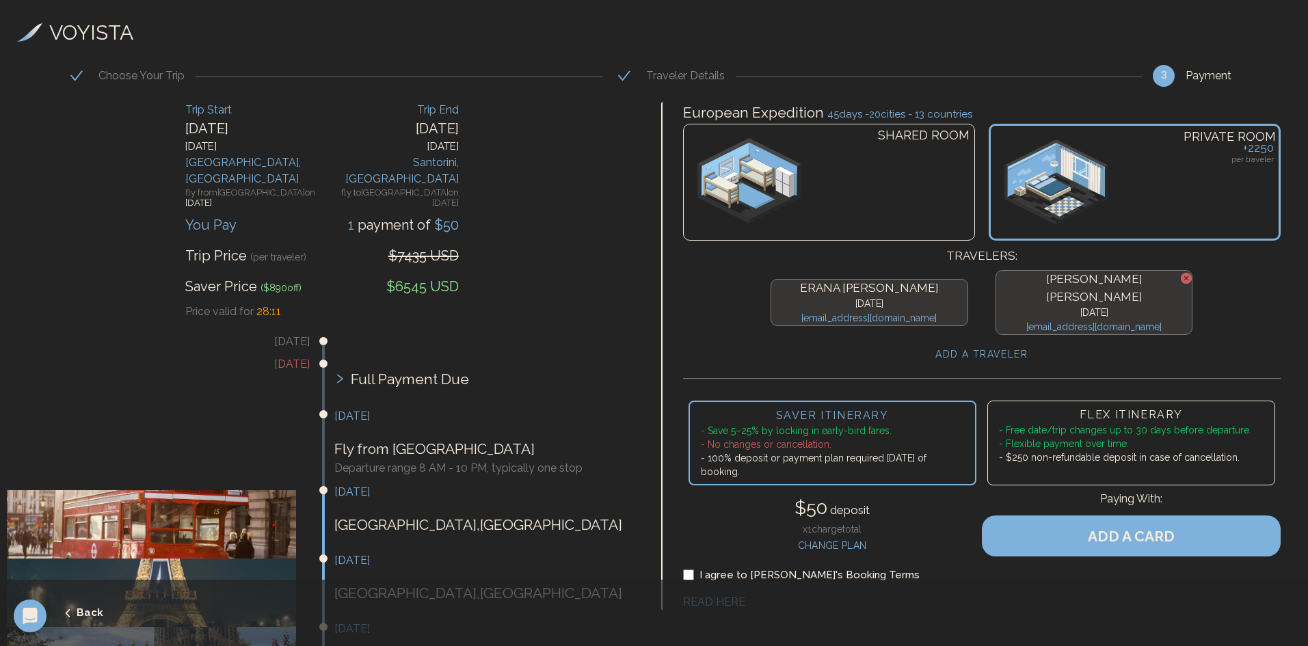
click at [852, 536] on h4 "CHANGE PLAN" at bounding box center [831, 544] width 75 height 17
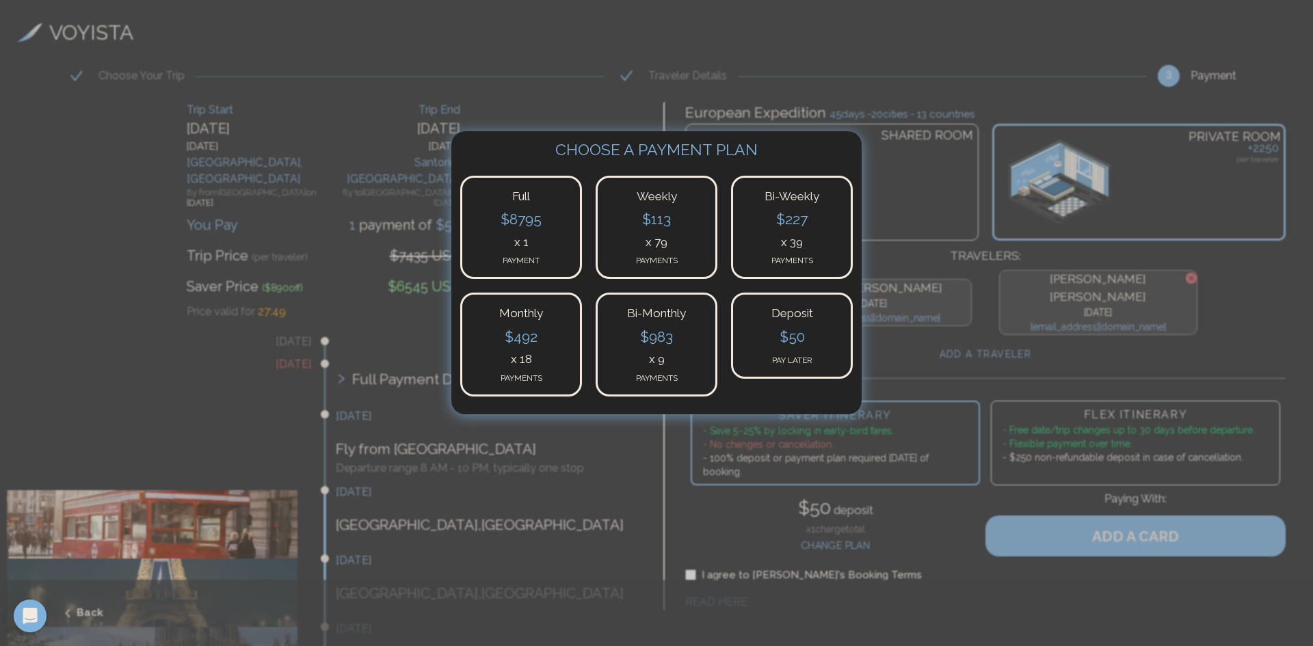
click at [796, 338] on h4 "$ 50" at bounding box center [791, 338] width 97 height 25
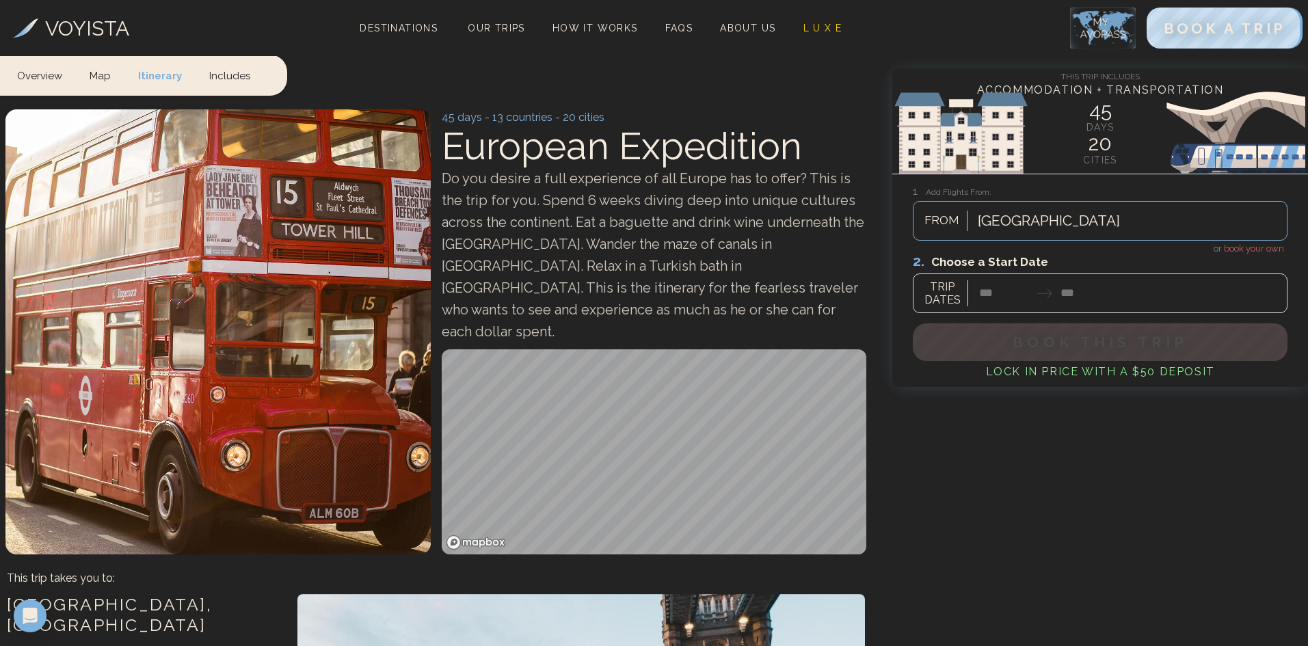
scroll to position [478, 0]
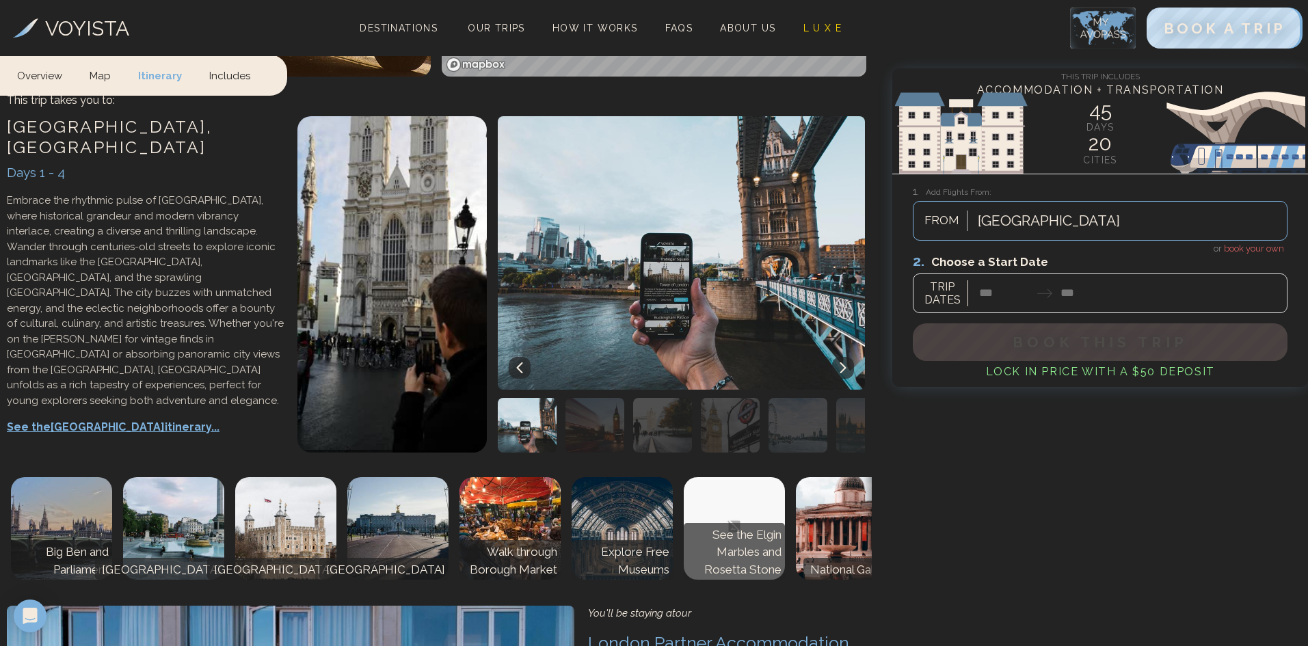
click at [1015, 221] on div at bounding box center [1049, 220] width 142 height 25
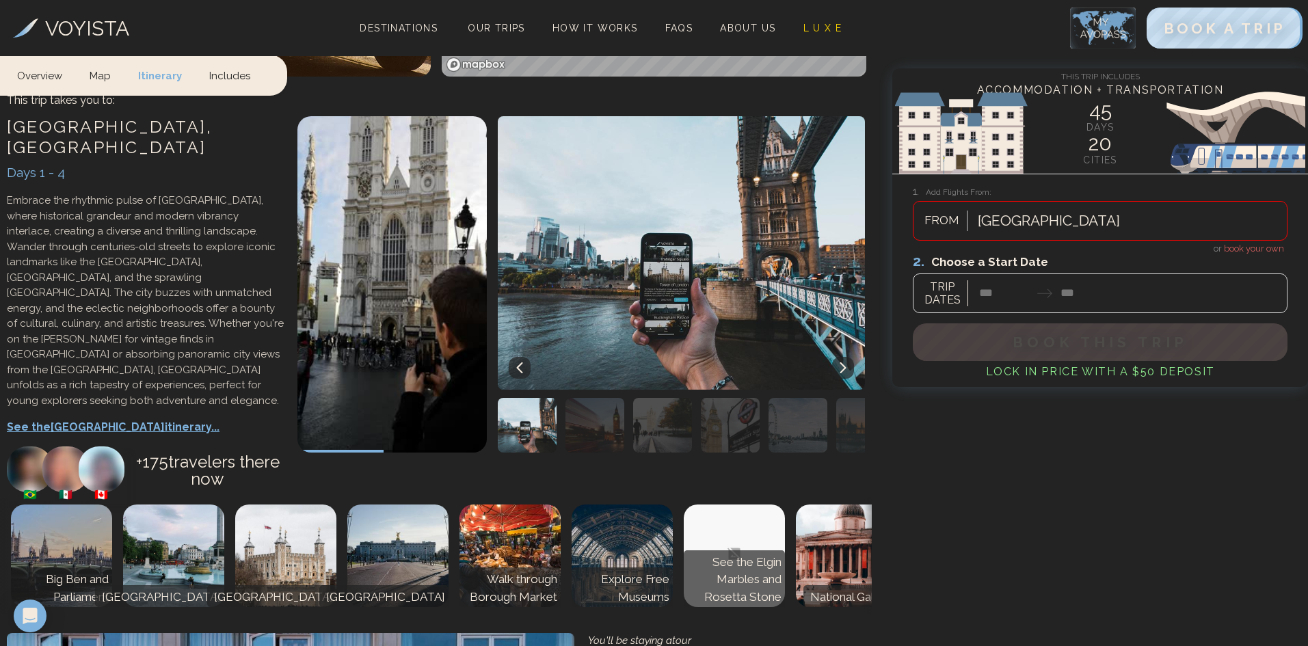
click at [1018, 208] on div at bounding box center [1049, 220] width 142 height 25
click at [1023, 224] on div at bounding box center [1049, 220] width 142 height 25
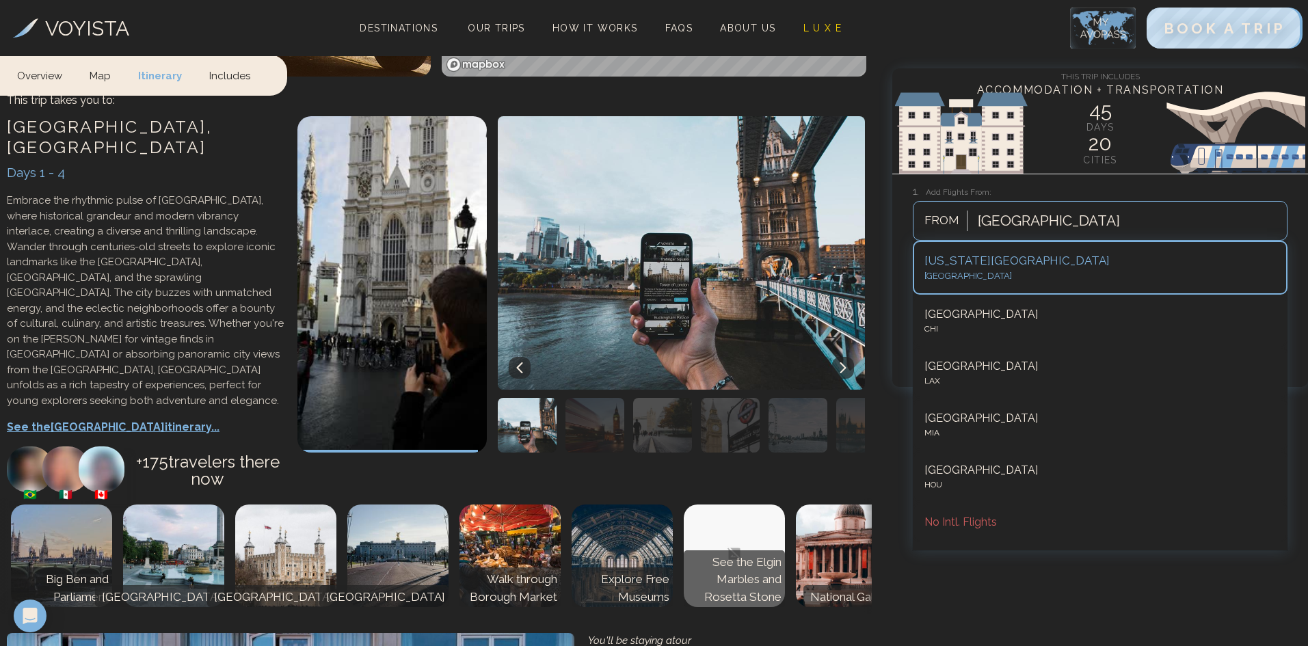
click at [952, 40] on div "VOYISTA Destinations Our Trips How It Works FAQs About Us L U X E BOOK A TRIP" at bounding box center [654, 28] width 1308 height 56
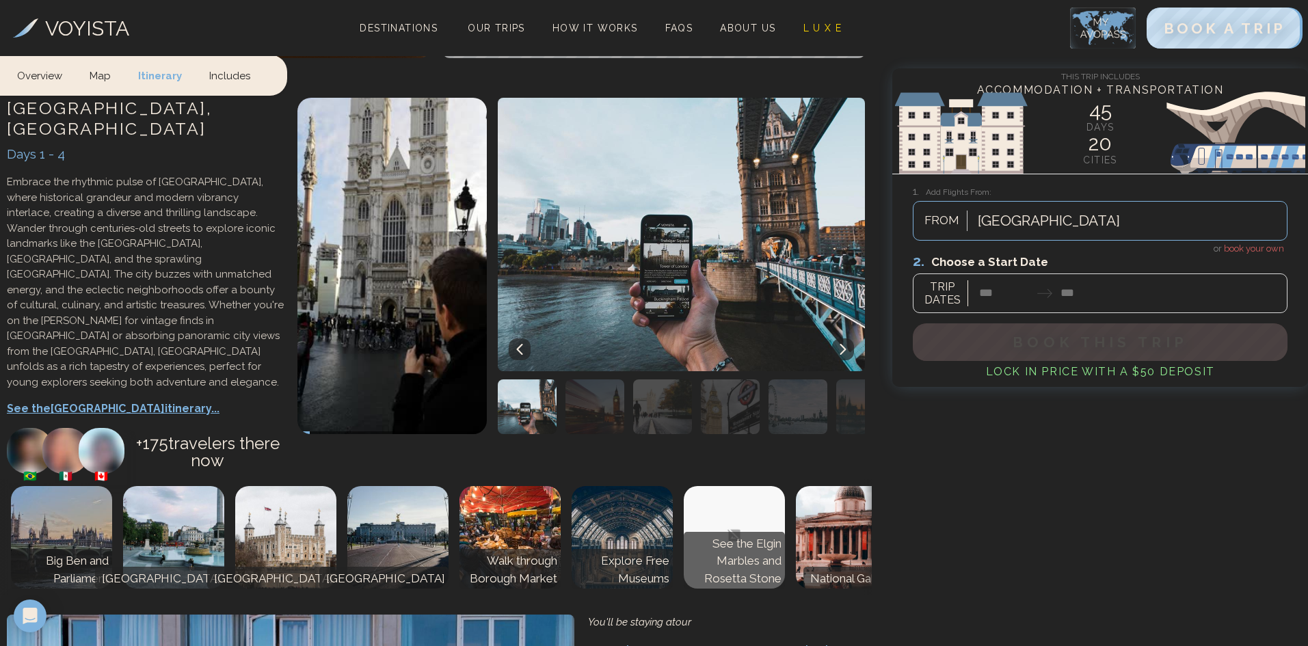
scroll to position [409, 0]
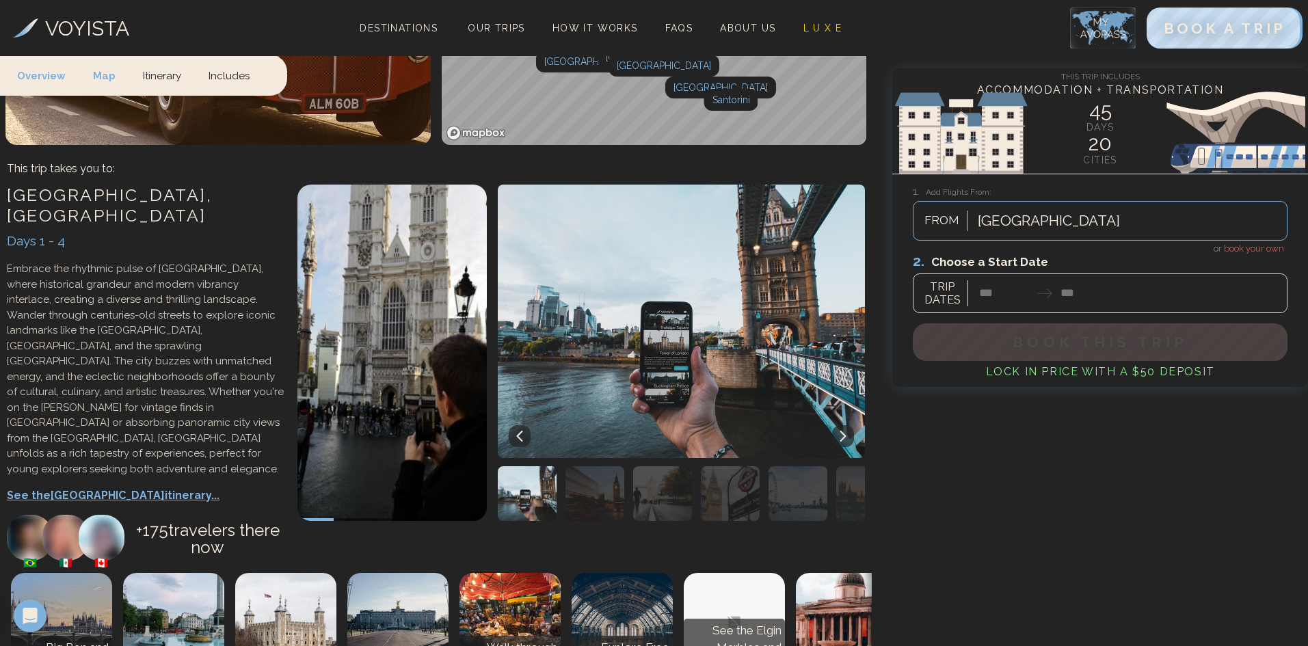
click at [1071, 291] on div at bounding box center [1100, 282] width 375 height 61
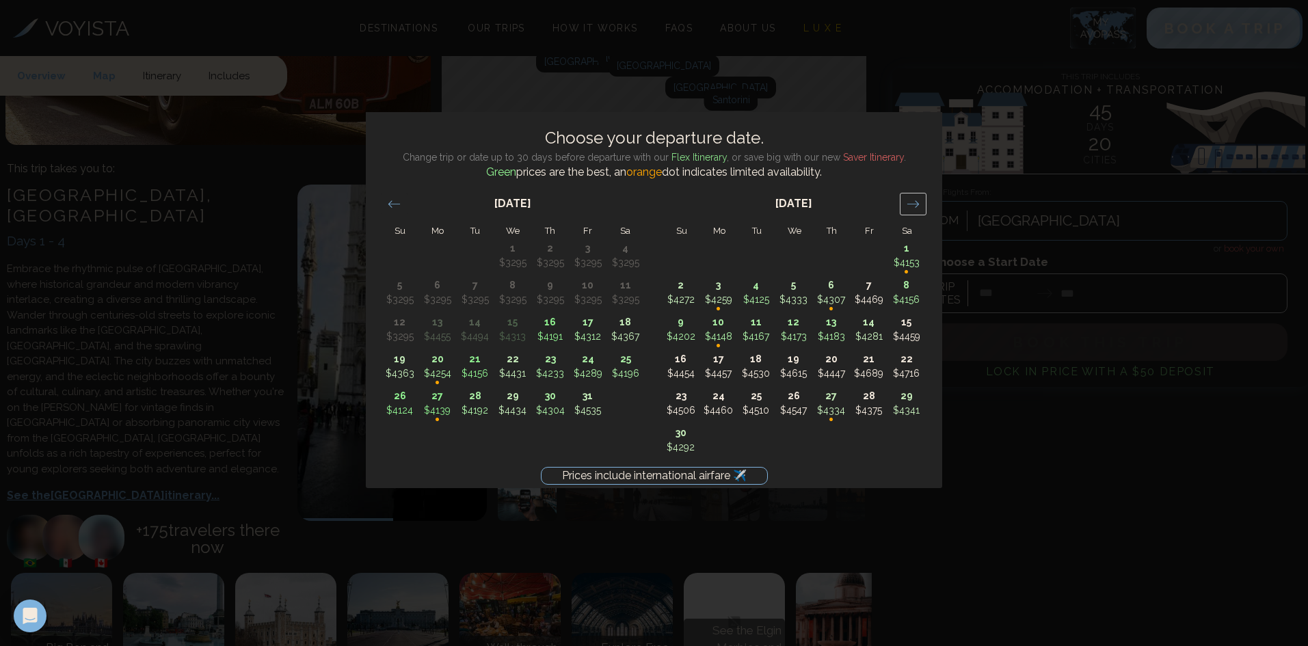
click at [904, 204] on div "Move forward to switch to the next month." at bounding box center [913, 204] width 27 height 23
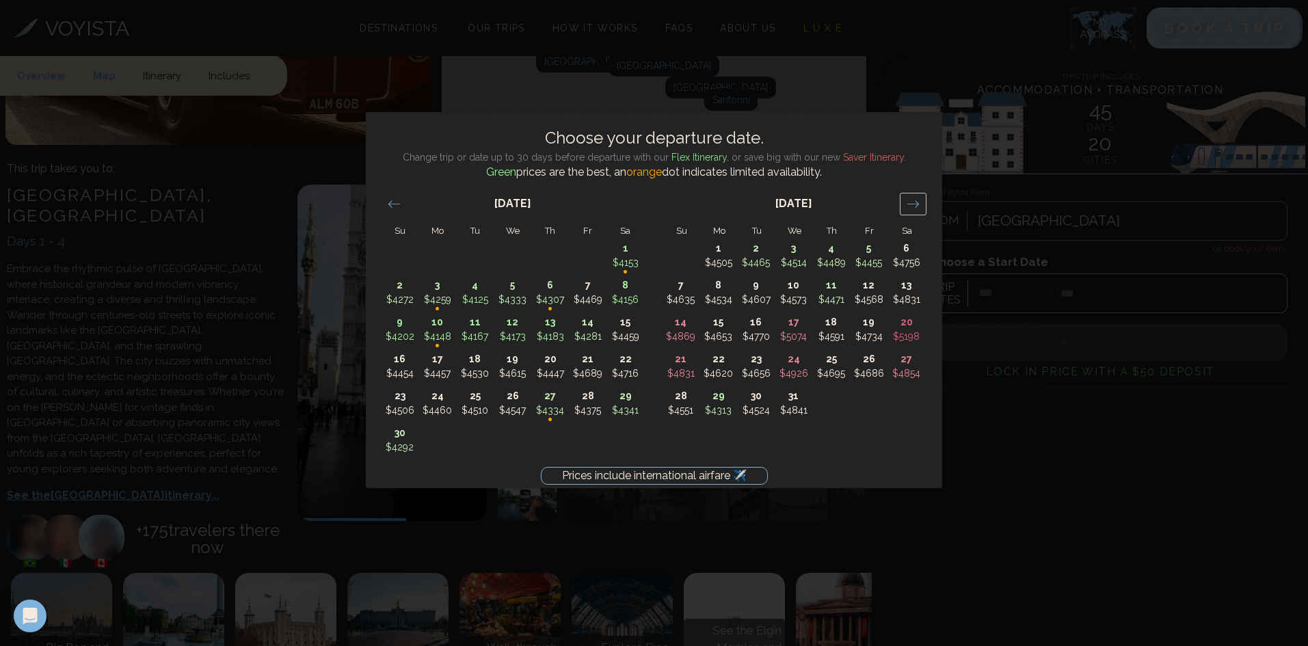
click at [904, 204] on div "Move forward to switch to the next month." at bounding box center [913, 204] width 27 height 23
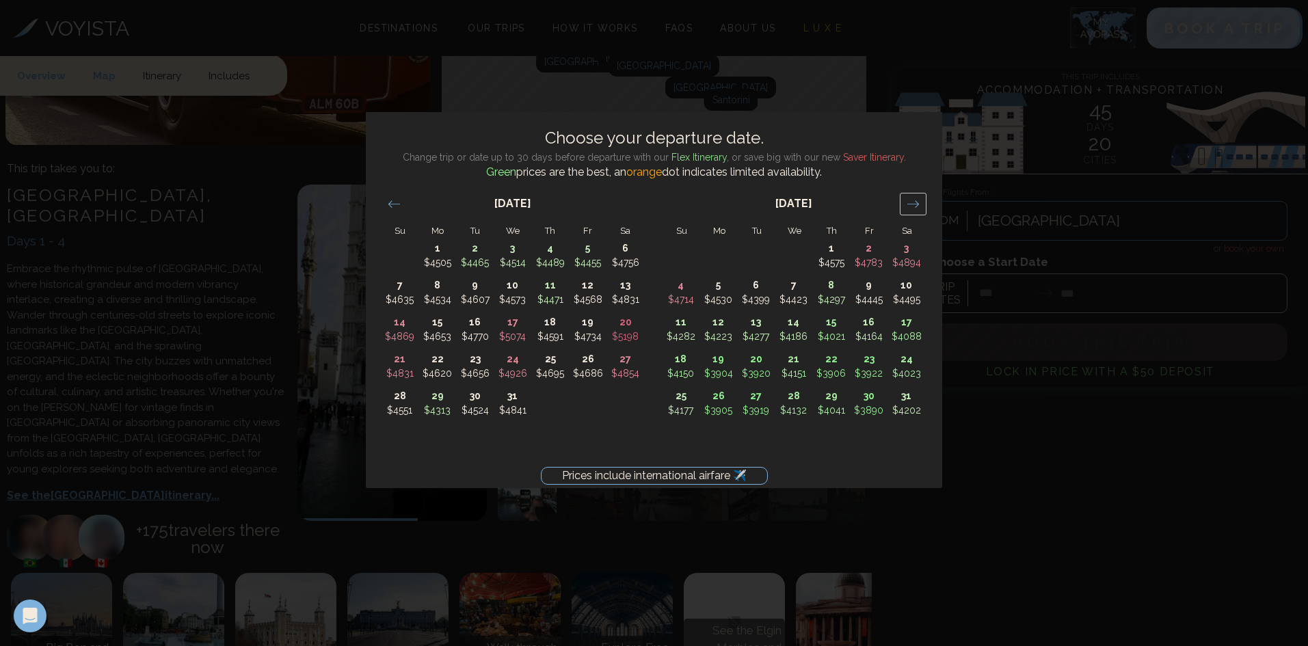
click at [904, 204] on div "Move forward to switch to the next month." at bounding box center [913, 204] width 27 height 23
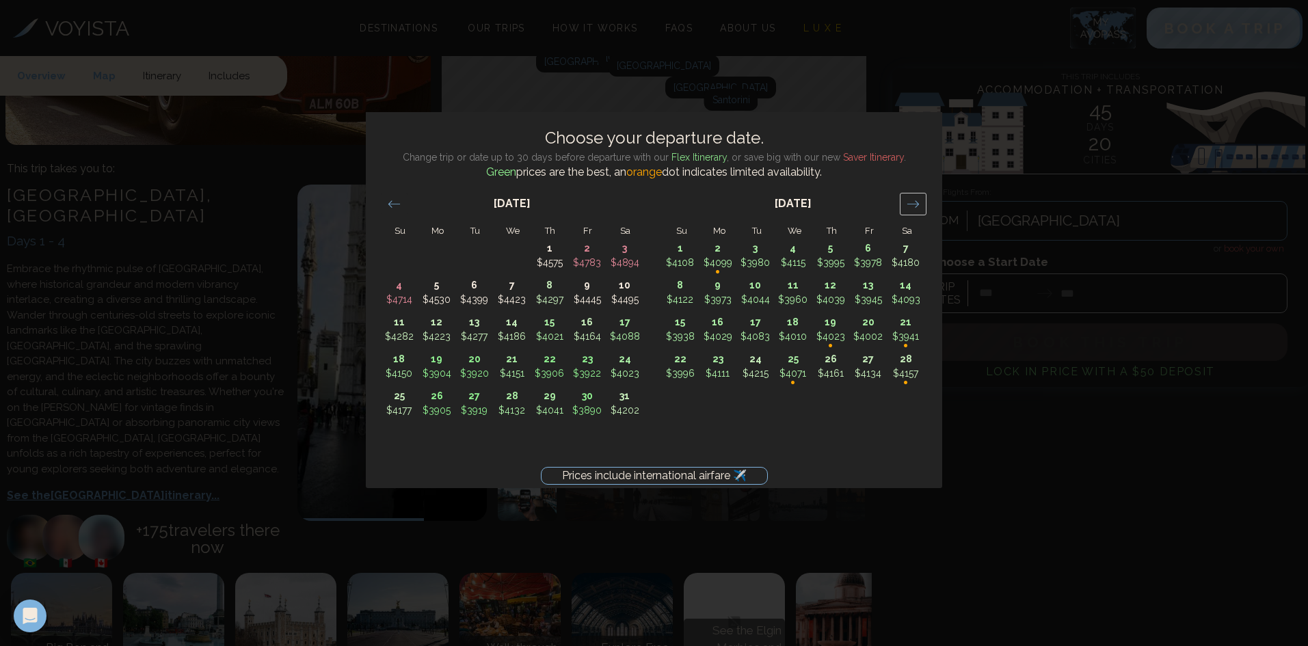
click at [904, 204] on div "Move forward to switch to the next month." at bounding box center [913, 204] width 27 height 23
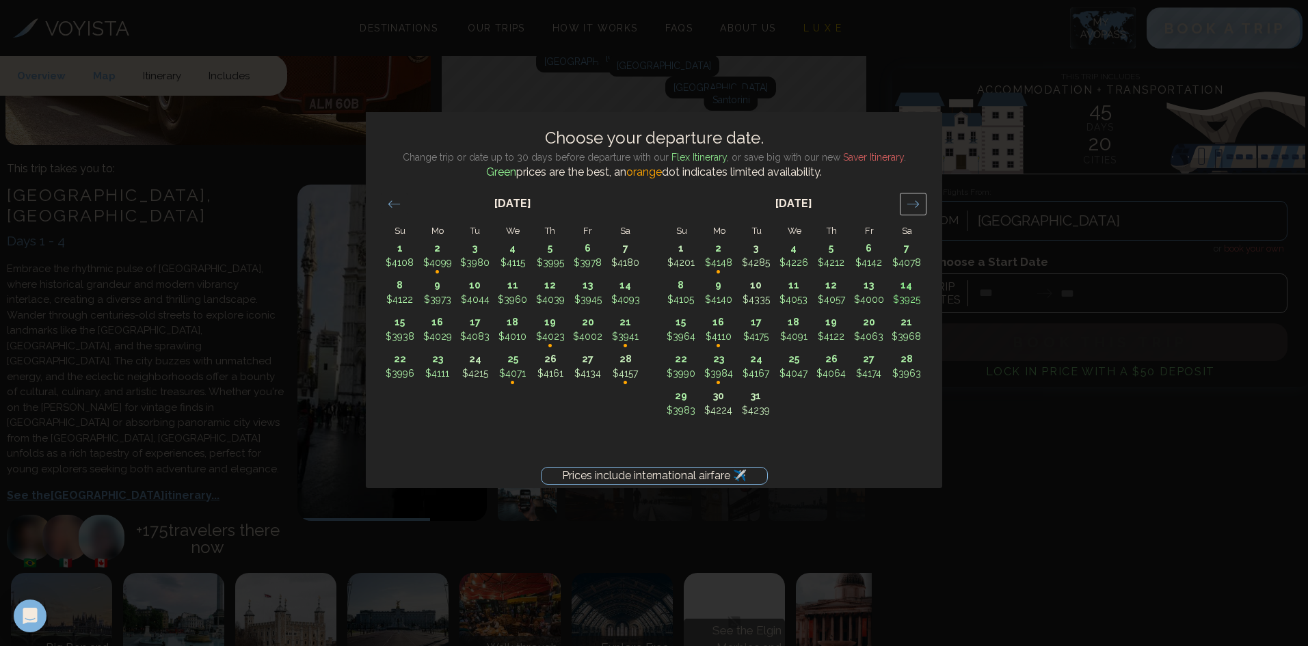
click at [904, 204] on div "Move forward to switch to the next month." at bounding box center [913, 204] width 27 height 23
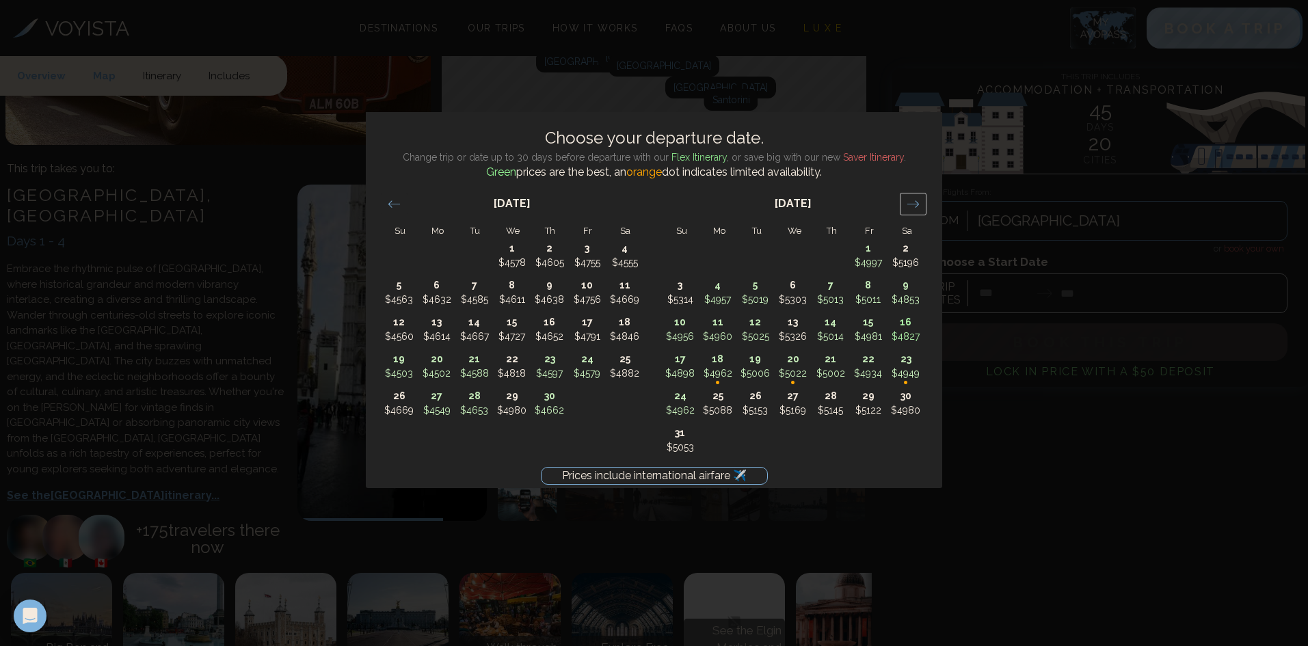
click at [904, 204] on div "Move forward to switch to the next month." at bounding box center [913, 204] width 27 height 23
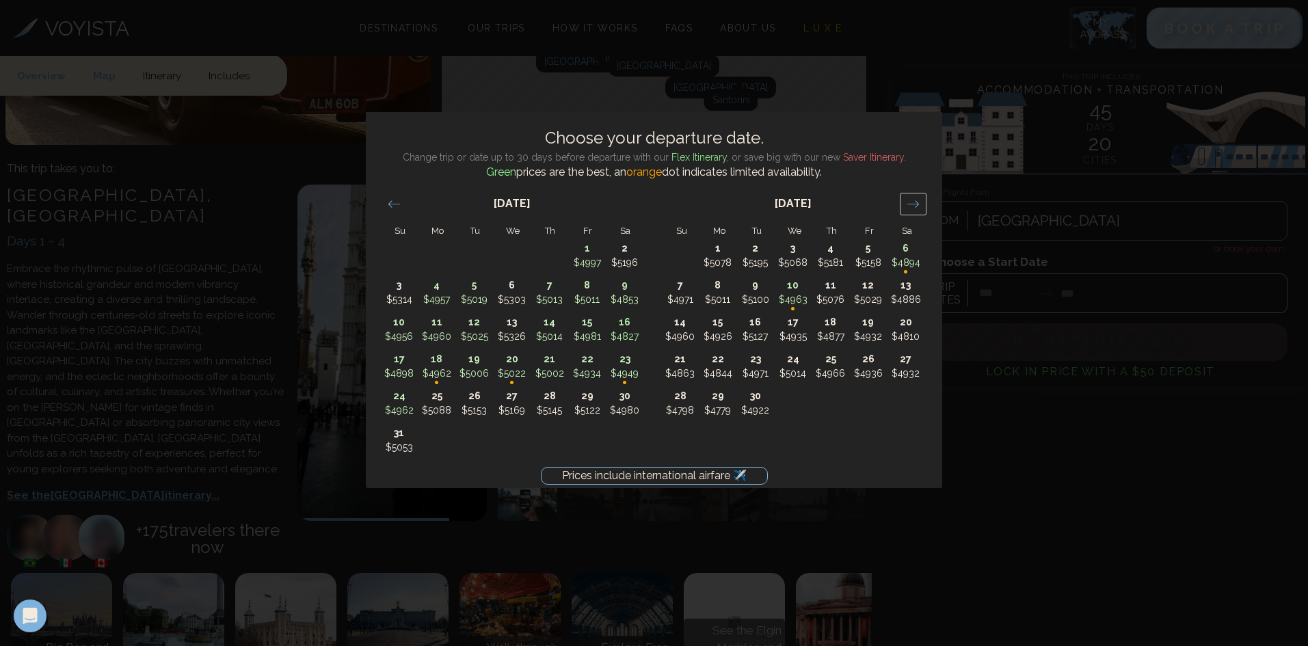
click at [904, 204] on div "Move forward to switch to the next month." at bounding box center [913, 204] width 27 height 23
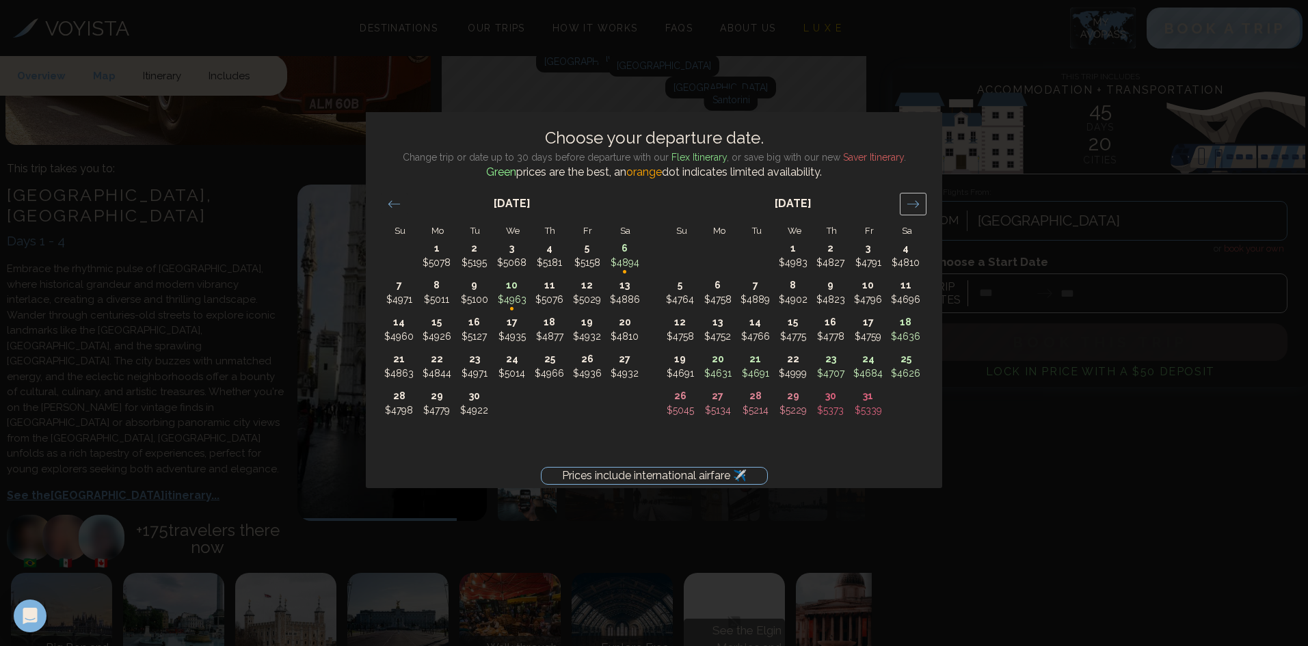
click at [904, 204] on div "Move forward to switch to the next month." at bounding box center [913, 204] width 27 height 23
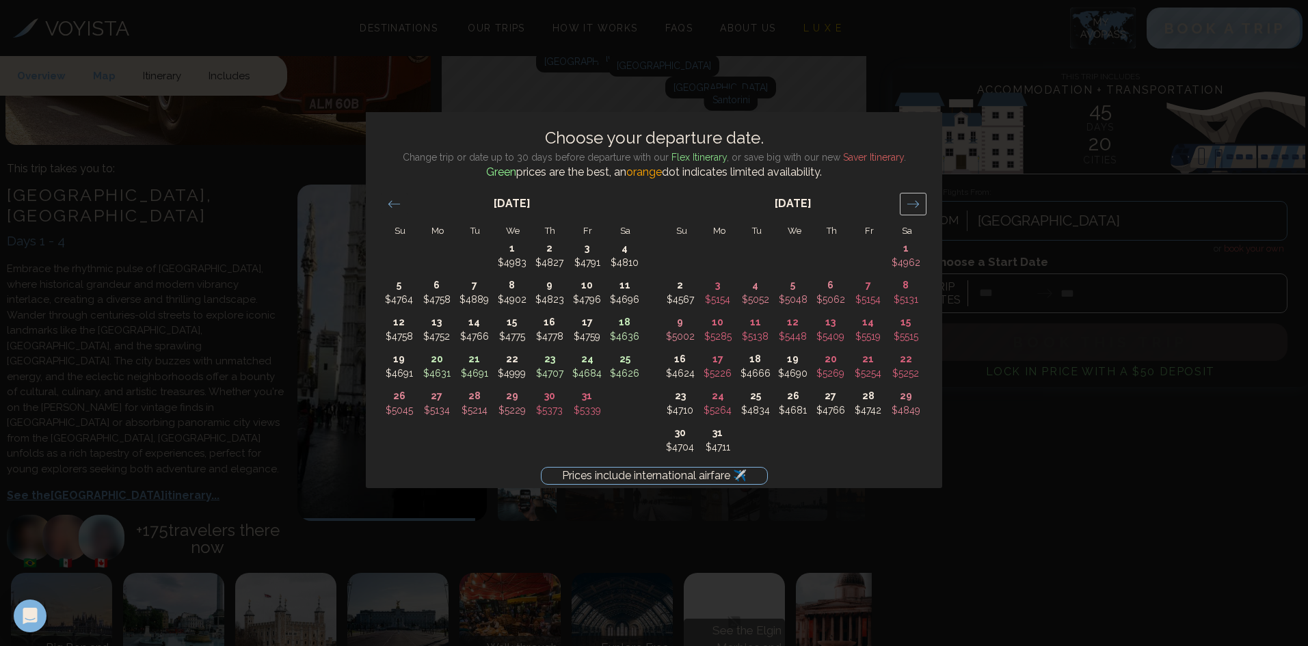
click at [904, 204] on div "Move forward to switch to the next month." at bounding box center [913, 204] width 27 height 23
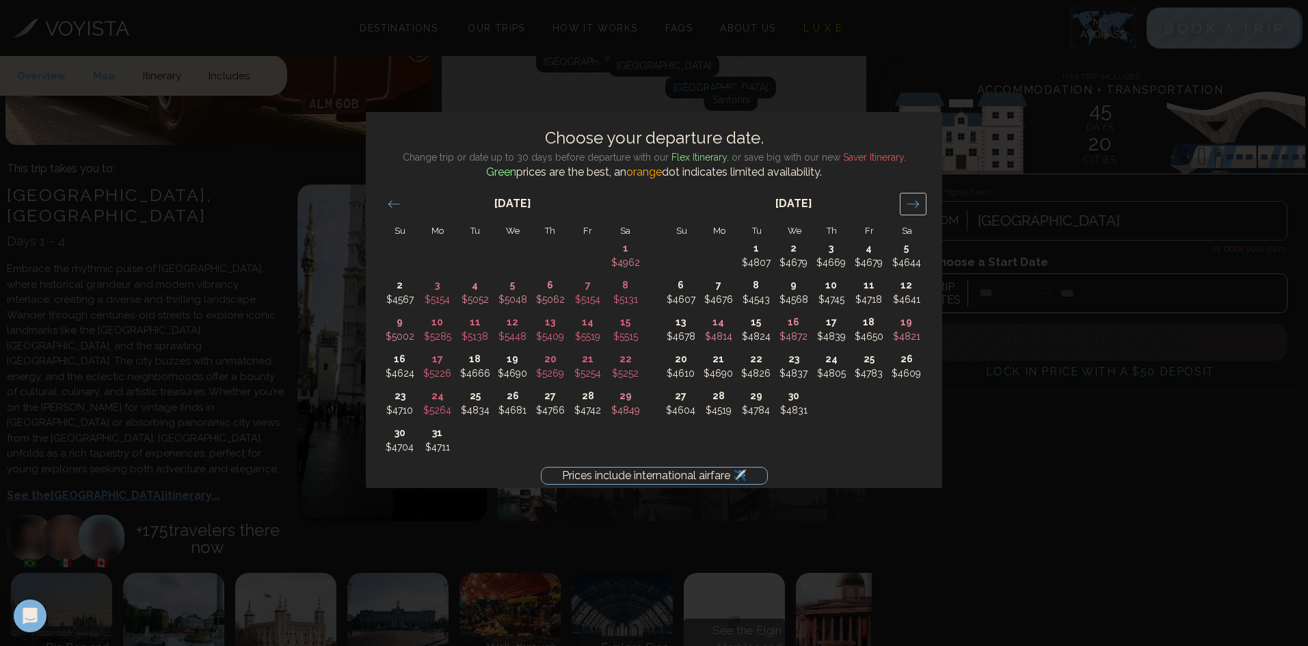
click at [904, 204] on div "Move forward to switch to the next month." at bounding box center [913, 204] width 27 height 23
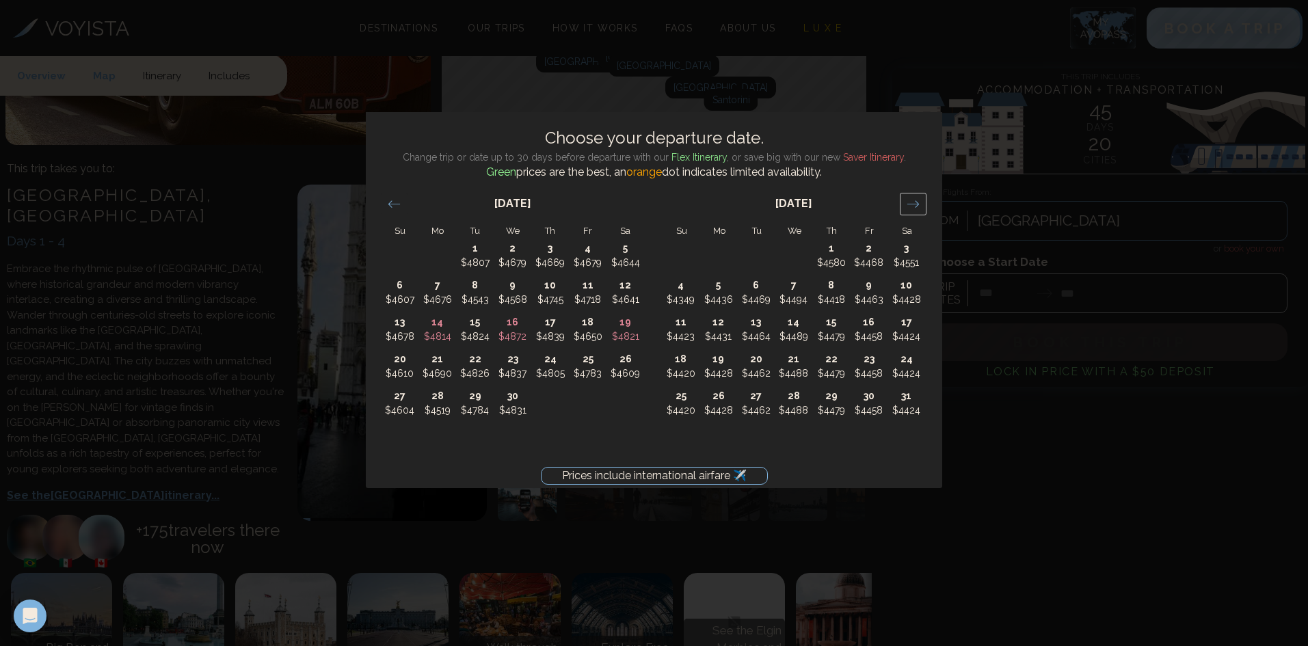
click at [904, 204] on div "Move forward to switch to the next month." at bounding box center [913, 204] width 27 height 23
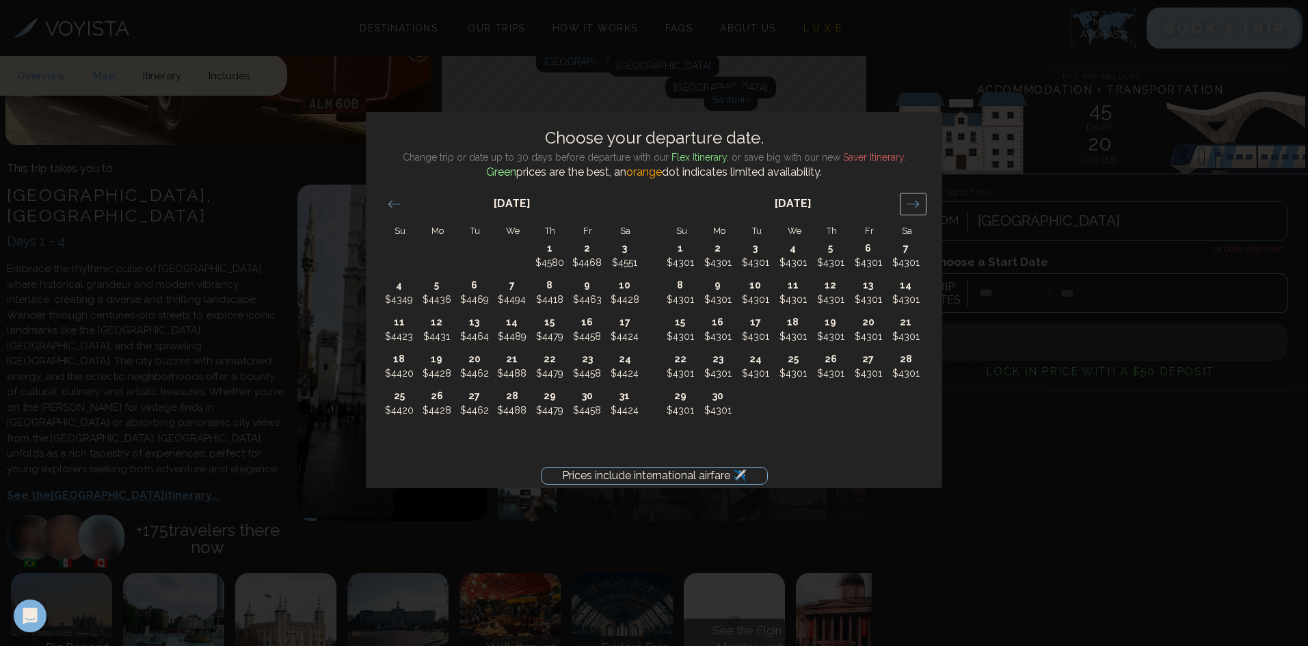
click at [904, 204] on div "Move forward to switch to the next month." at bounding box center [913, 204] width 27 height 23
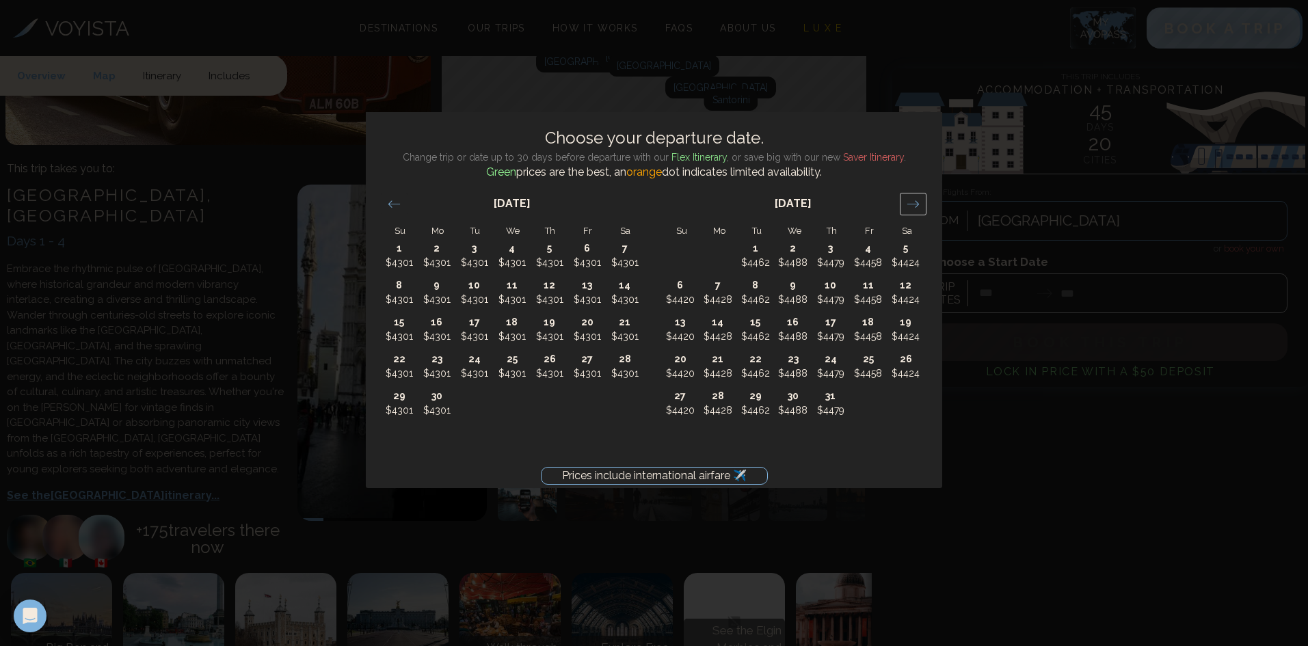
click at [904, 204] on div "Move forward to switch to the next month." at bounding box center [913, 204] width 27 height 23
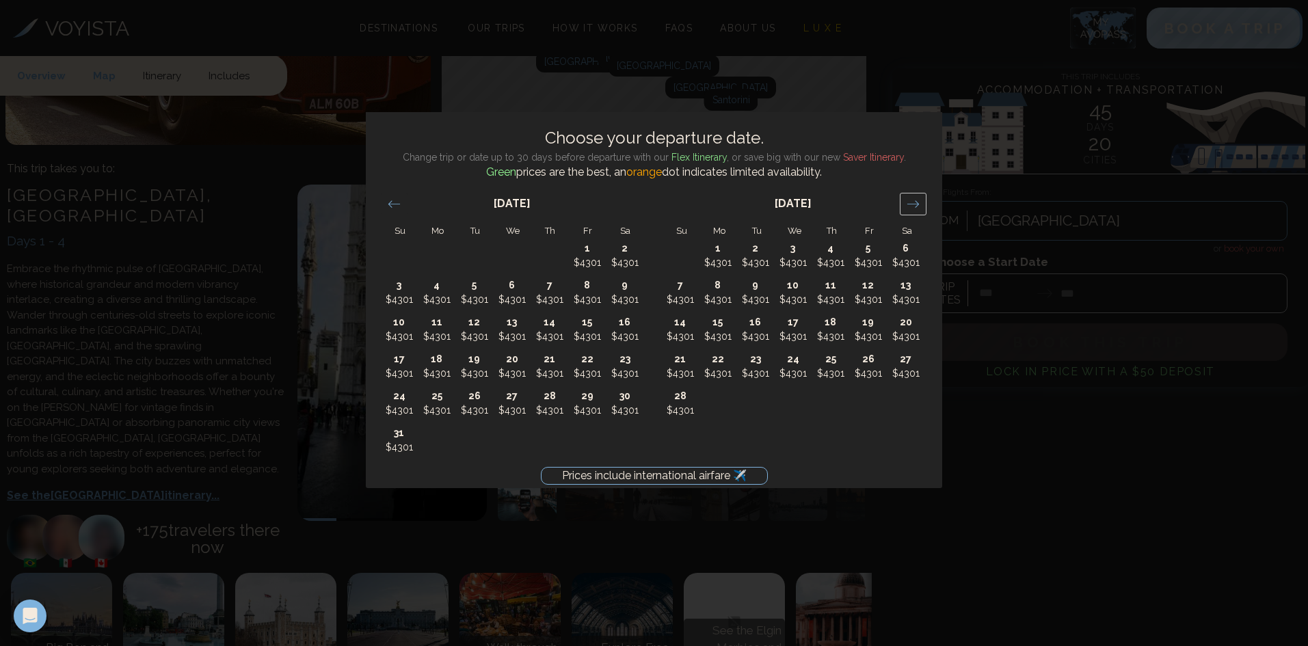
click at [904, 204] on div "Move forward to switch to the next month." at bounding box center [913, 204] width 27 height 23
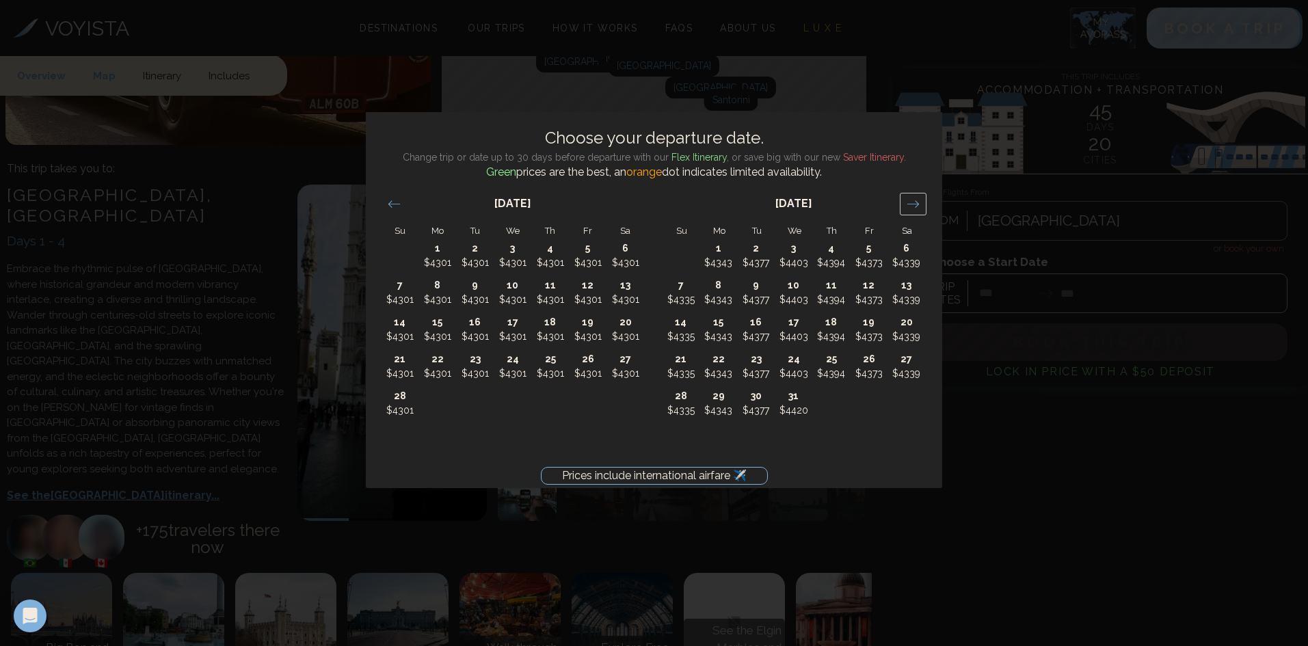
click at [904, 204] on div "Move forward to switch to the next month." at bounding box center [913, 204] width 27 height 23
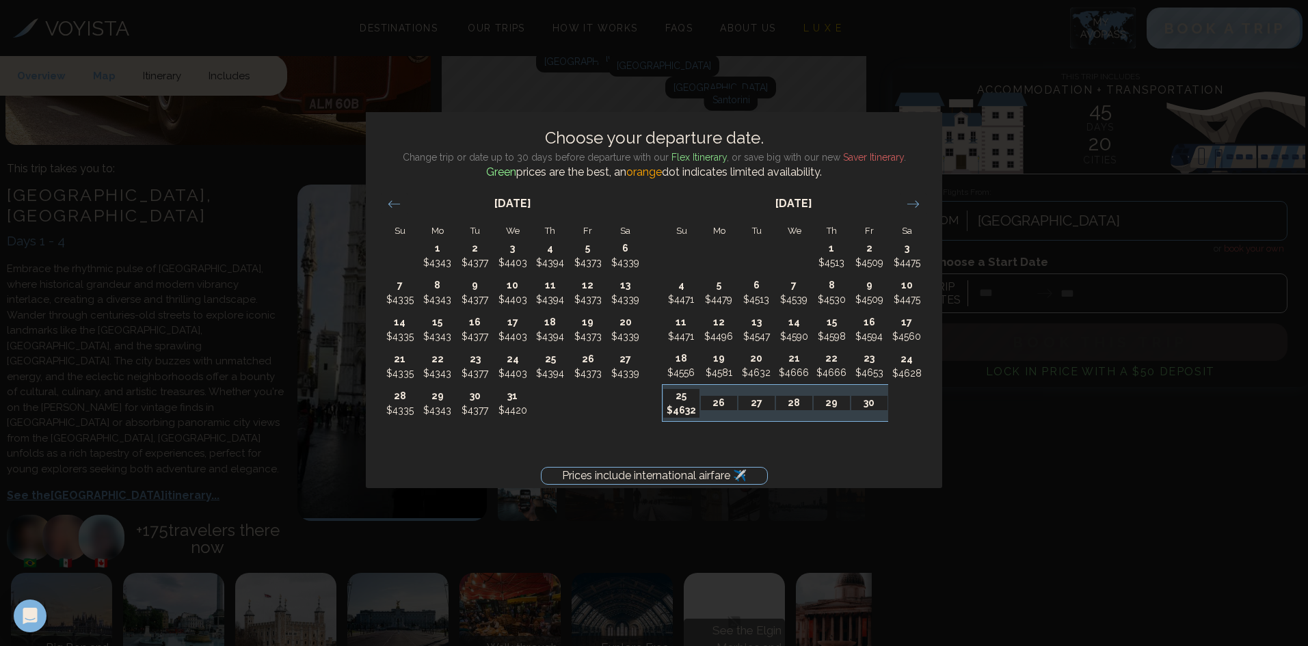
click at [679, 407] on p "$4632" at bounding box center [681, 410] width 36 height 14
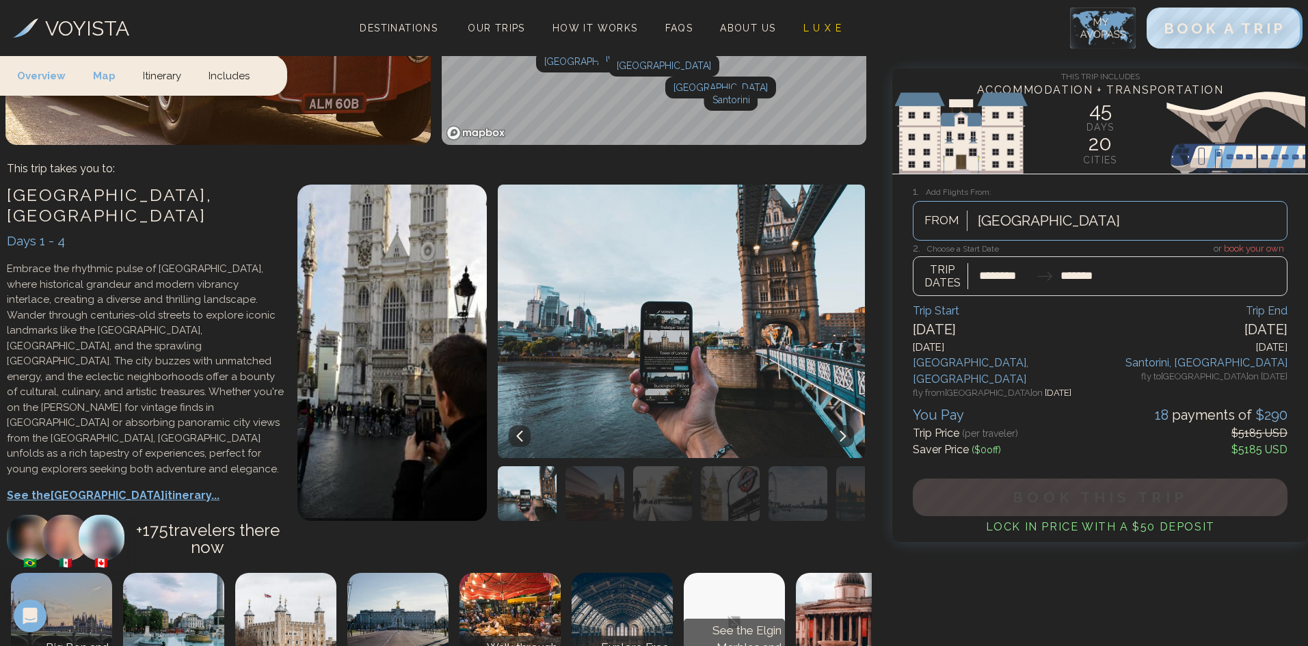
type input "********"
type input "*******"
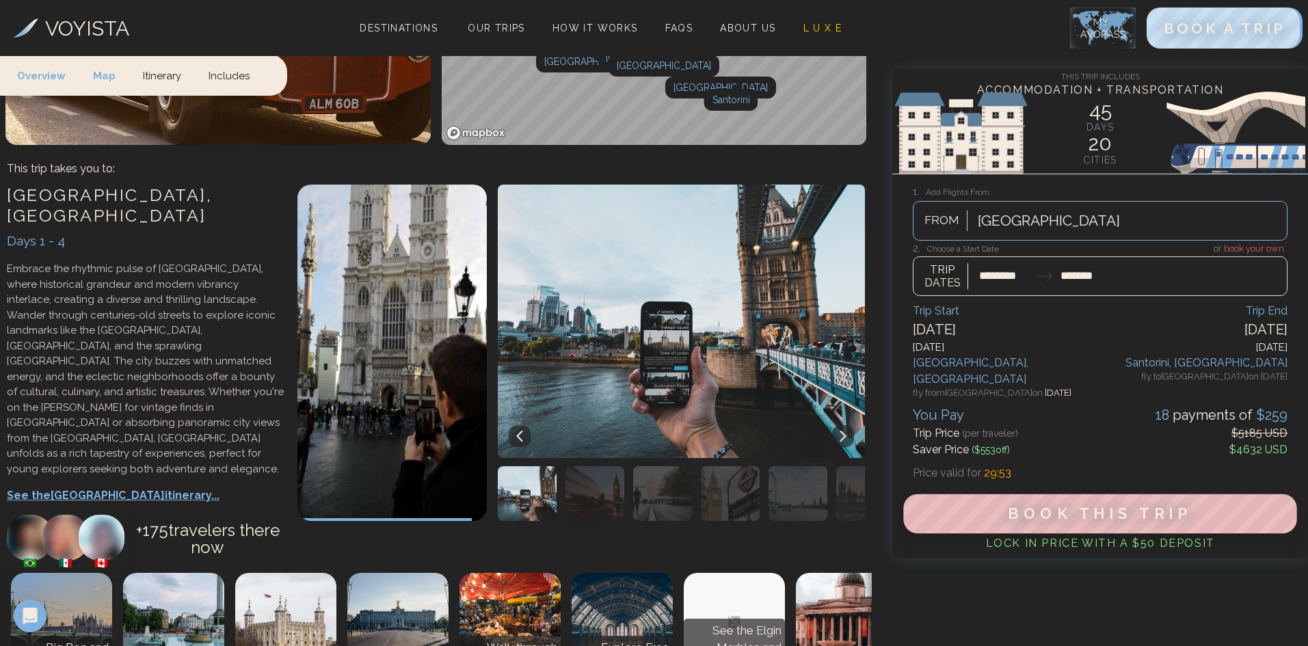
click at [1117, 505] on span "Book This Trip" at bounding box center [1100, 514] width 184 height 18
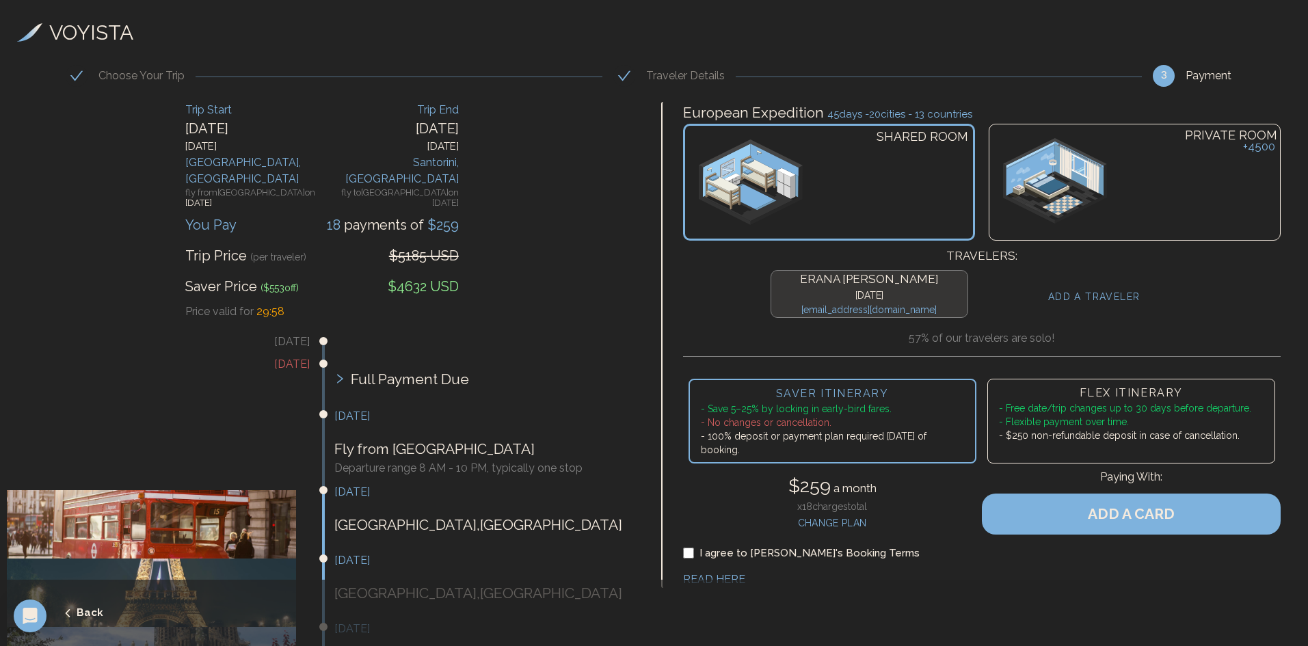
click at [1092, 294] on h4 "ADD A TRAVELER" at bounding box center [1094, 297] width 92 height 14
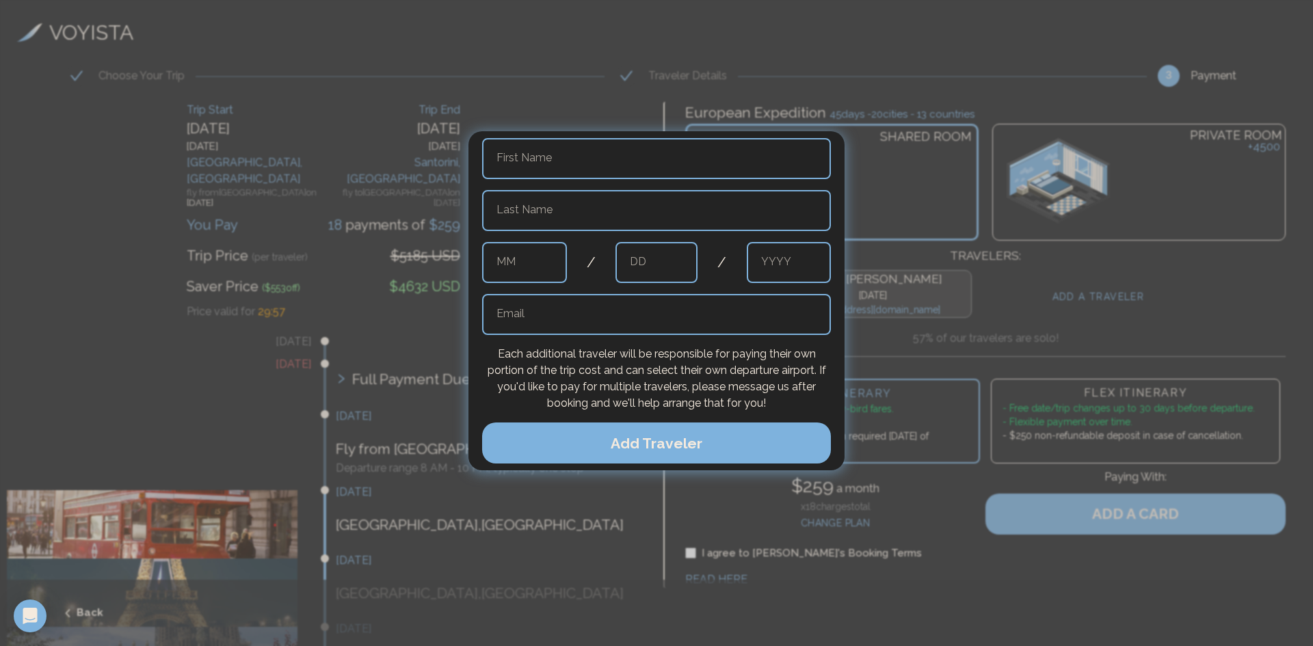
click at [573, 161] on input "text" at bounding box center [656, 158] width 349 height 41
type input "**********"
type input "******"
click at [515, 265] on input "text" at bounding box center [524, 262] width 85 height 41
type input "*"
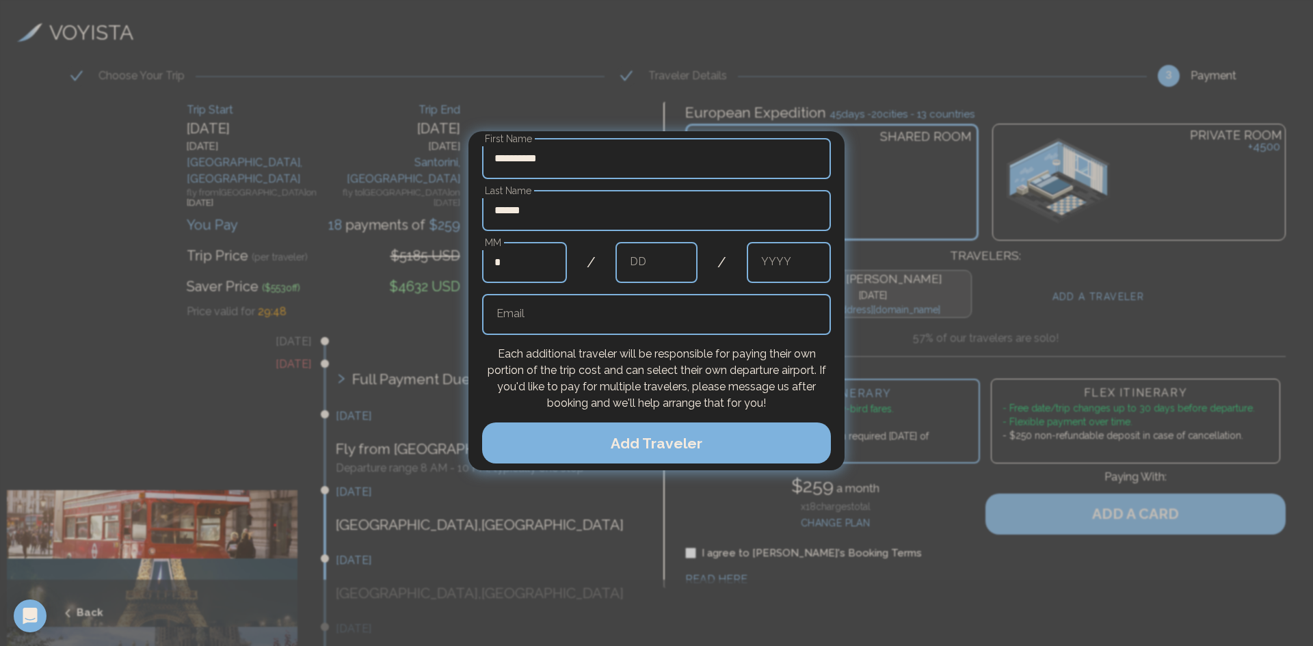
type input "*"
type input "****"
click at [564, 303] on input "text" at bounding box center [656, 314] width 349 height 41
type input "**********"
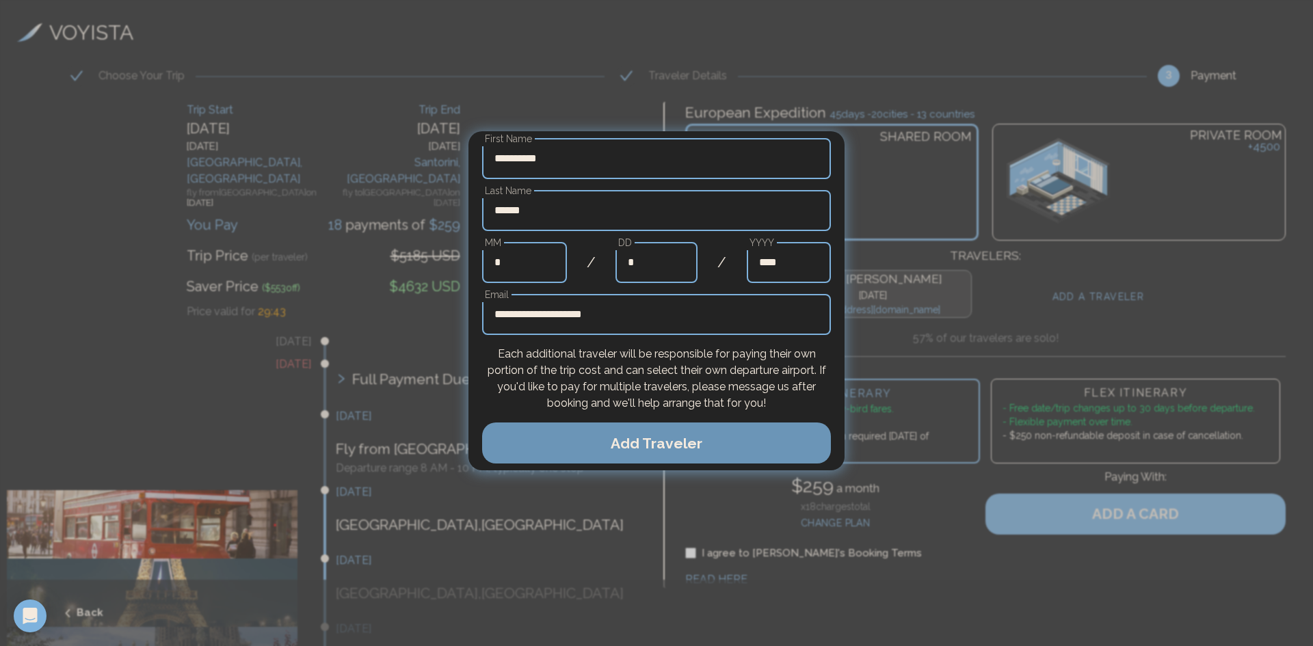
click at [617, 438] on button "Add Traveler" at bounding box center [656, 442] width 349 height 41
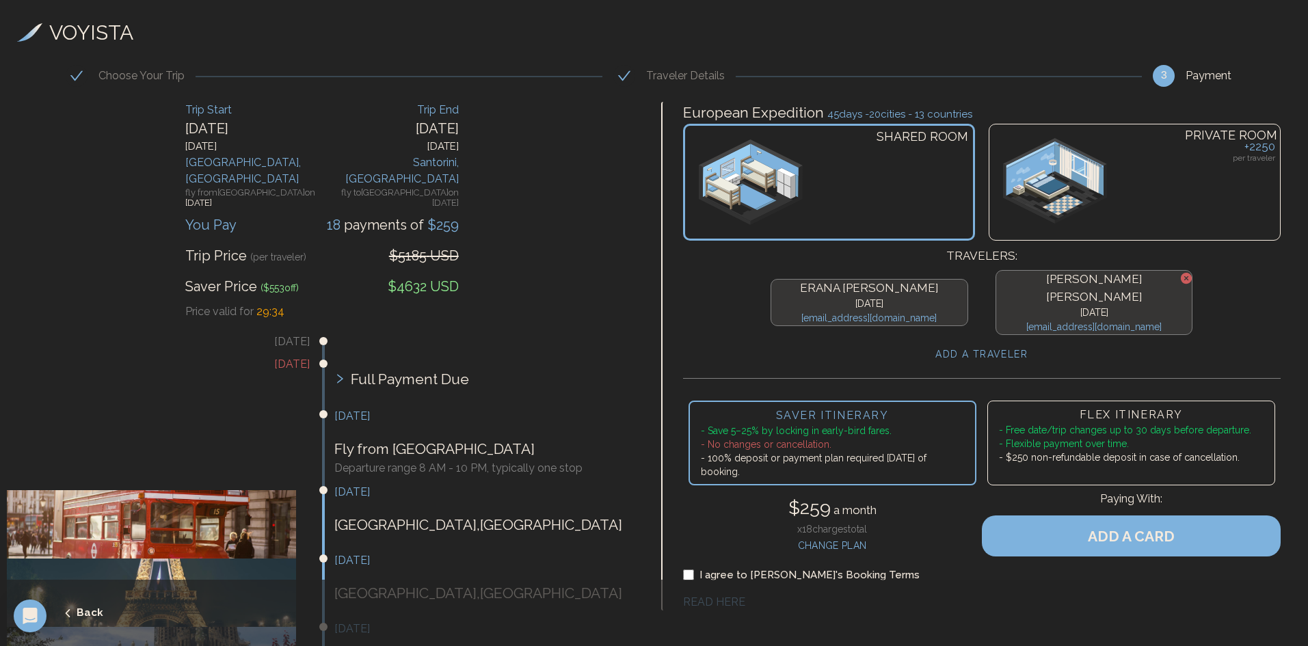
click at [1161, 163] on div "PRIVATE ROOM + 2250 per traveler" at bounding box center [1134, 182] width 292 height 117
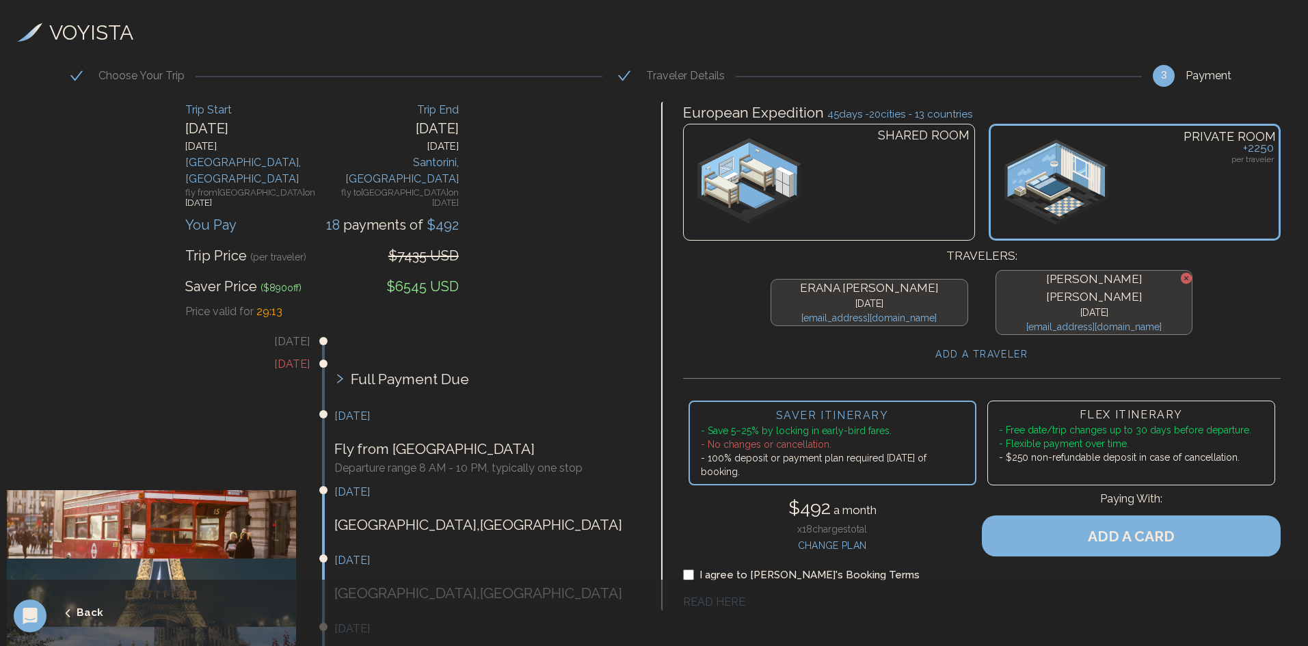
click at [833, 536] on h4 "CHANGE PLAN" at bounding box center [832, 544] width 88 height 17
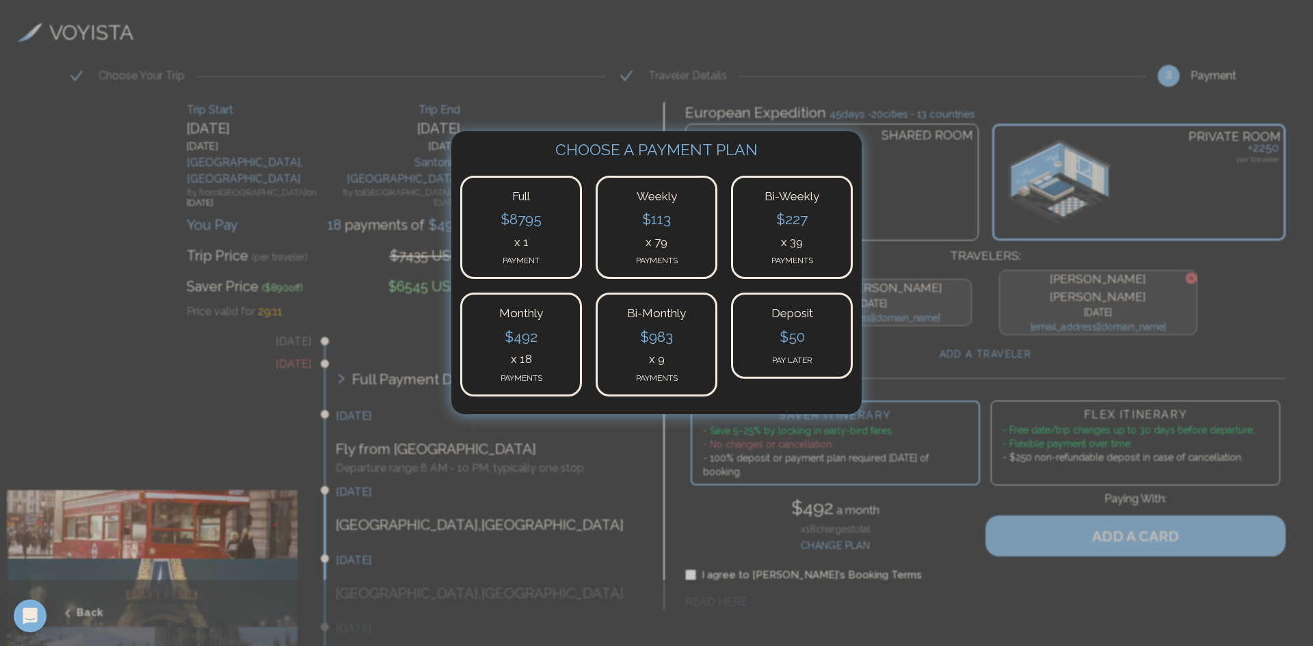
click at [805, 336] on h4 "$ 50" at bounding box center [791, 338] width 97 height 25
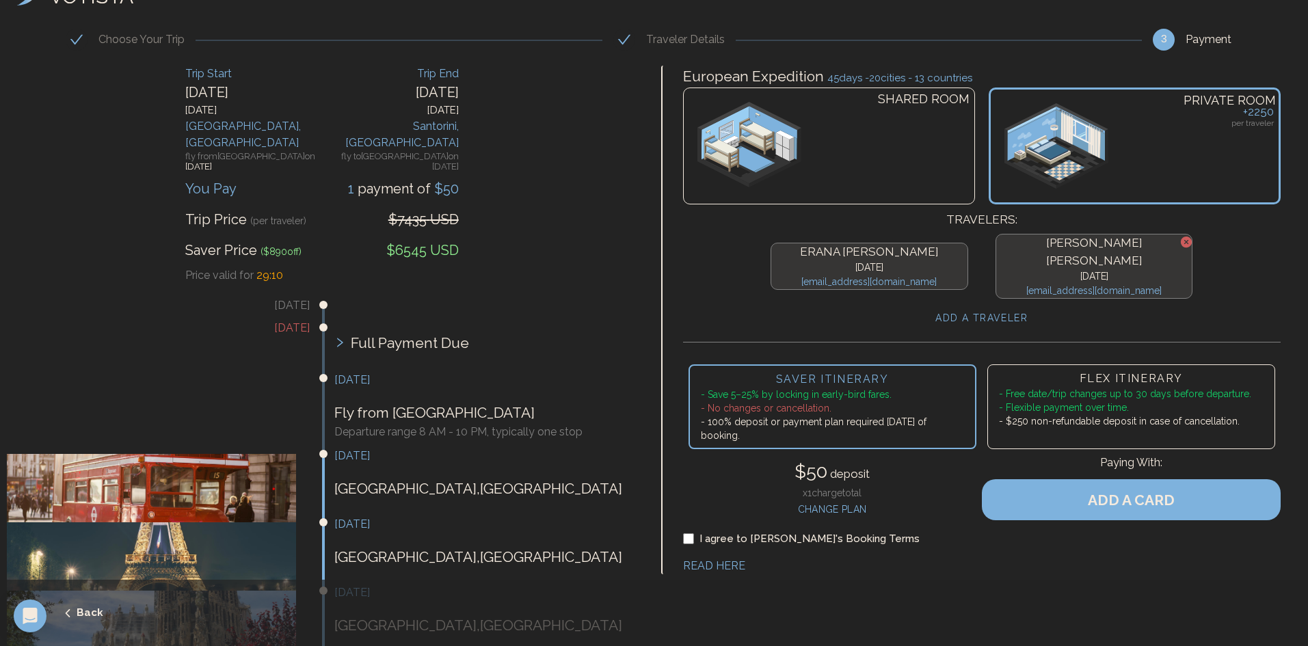
scroll to position [68, 0]
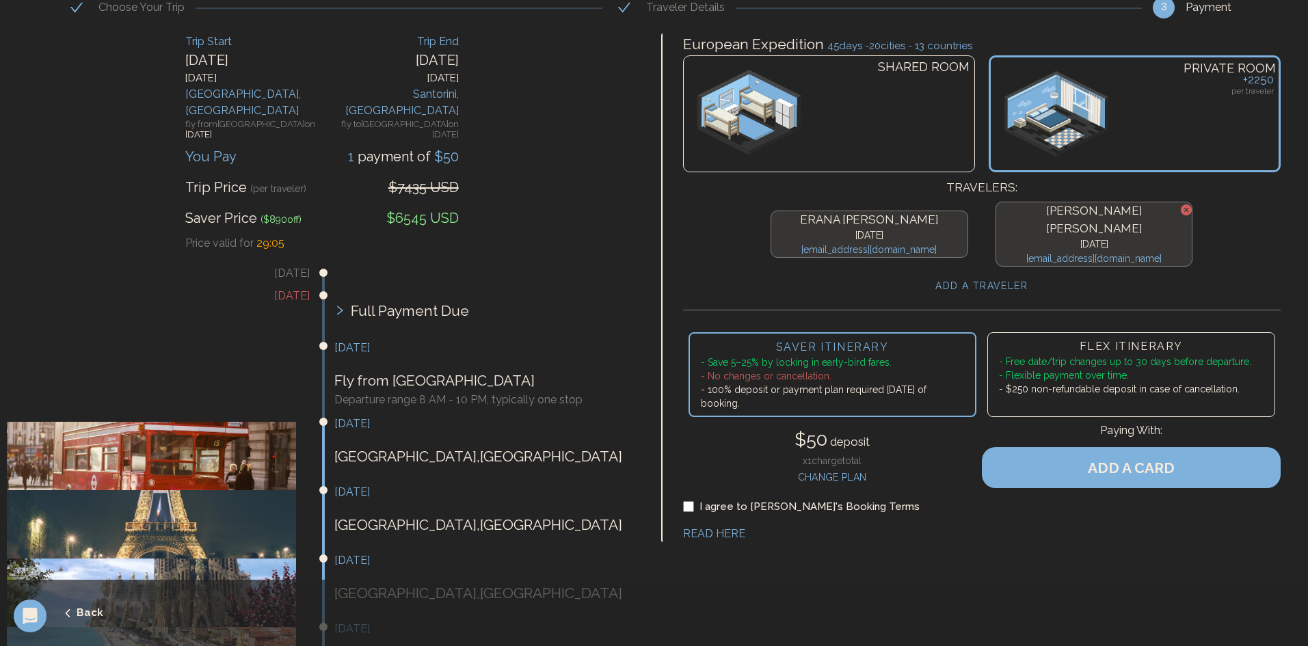
click at [829, 355] on li "- Save 5–25% by locking in early-bird fares." at bounding box center [832, 362] width 263 height 14
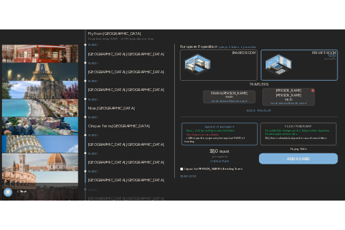
scroll to position [0, 0]
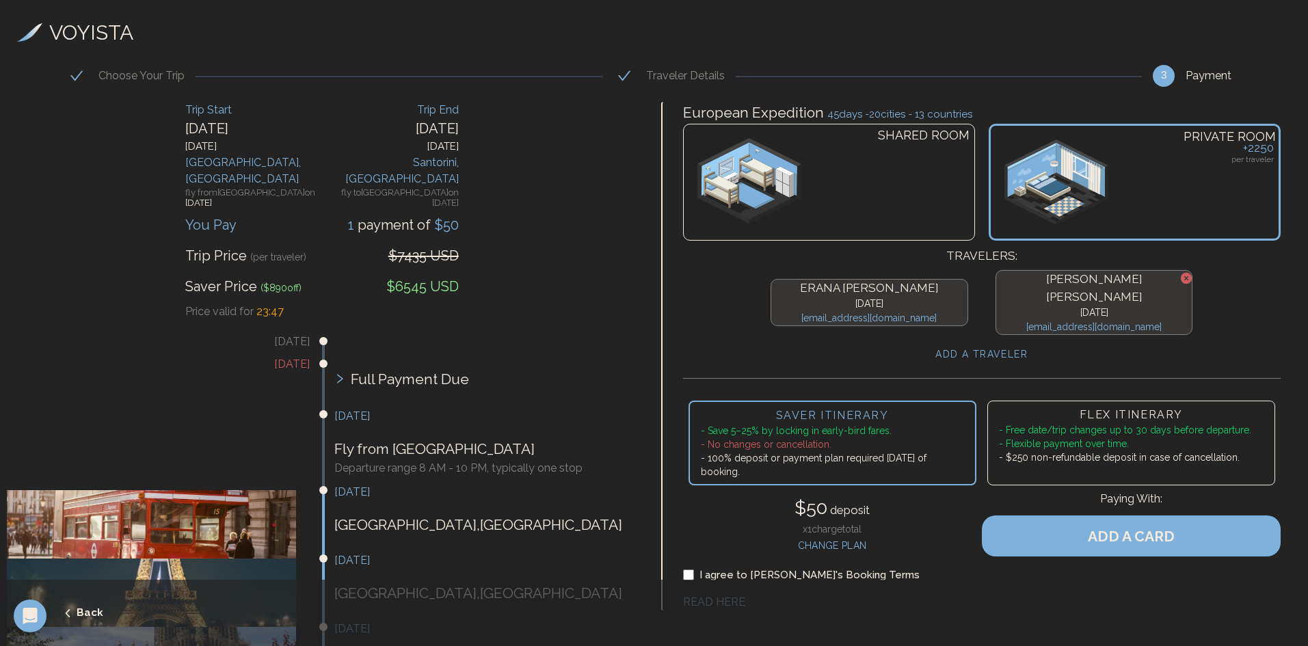
click at [91, 33] on h3 "VOYISTA" at bounding box center [91, 32] width 84 height 31
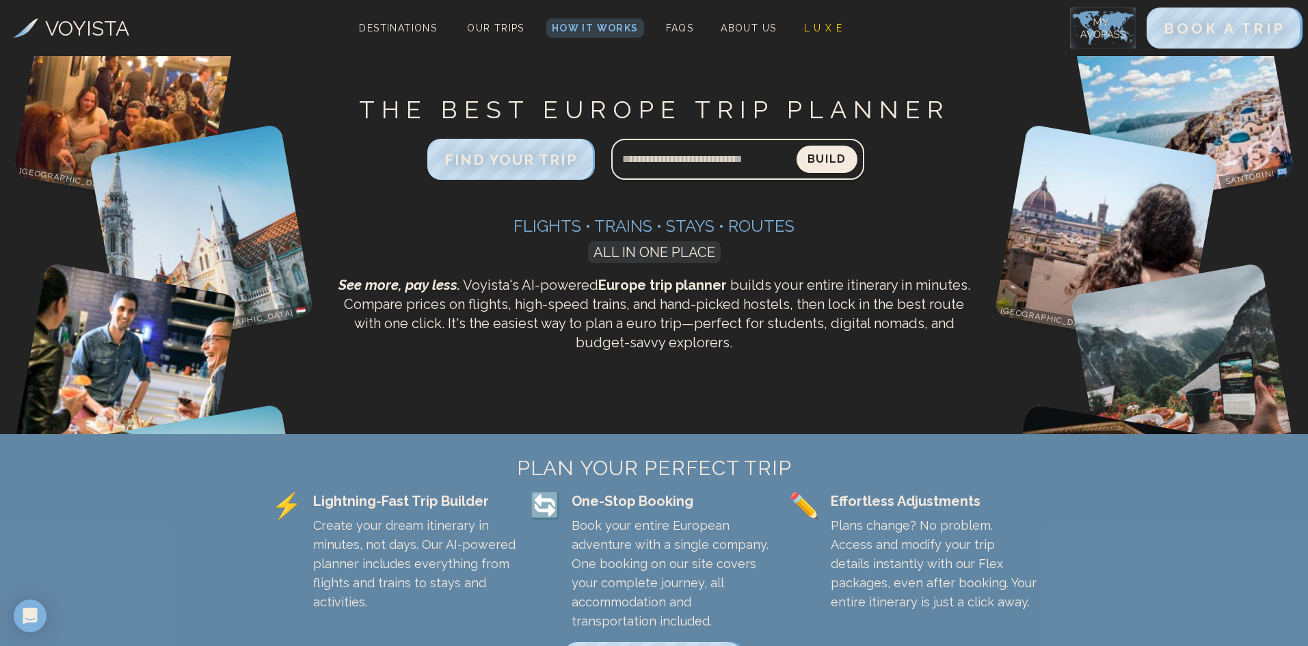
click at [1109, 25] on img at bounding box center [1103, 28] width 66 height 41
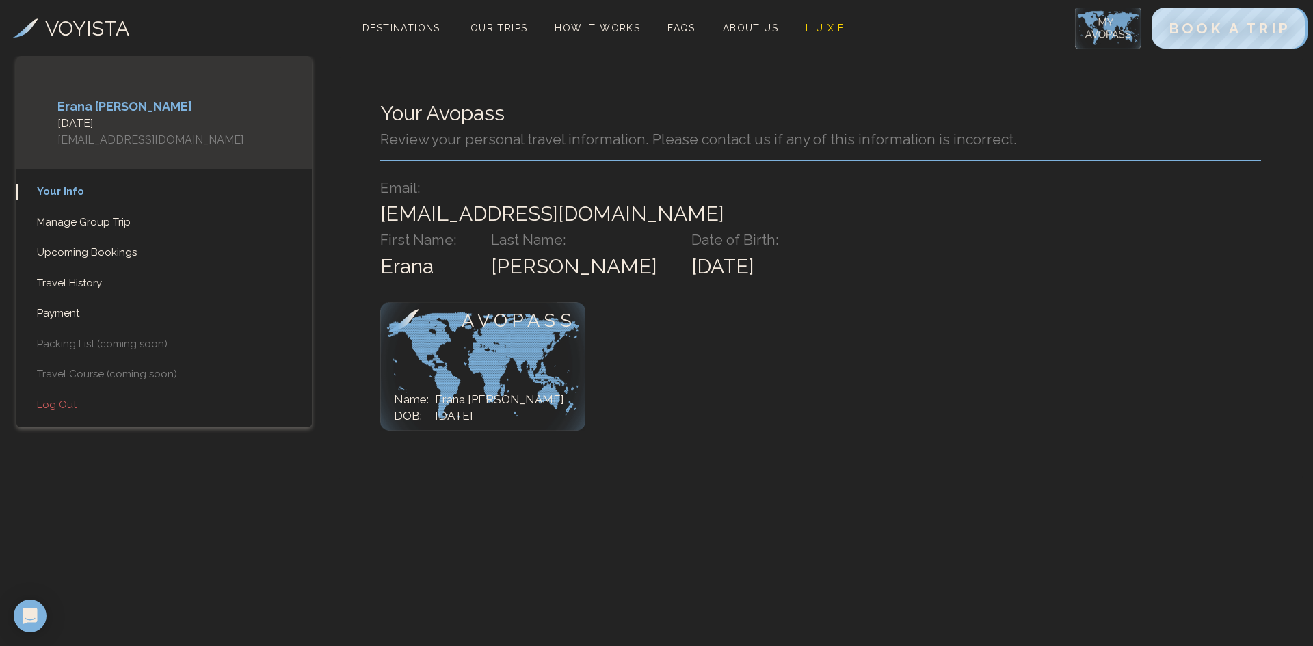
click at [66, 188] on link "Your Info" at bounding box center [163, 192] width 295 height 16
click at [61, 313] on link "Payment" at bounding box center [163, 314] width 295 height 16
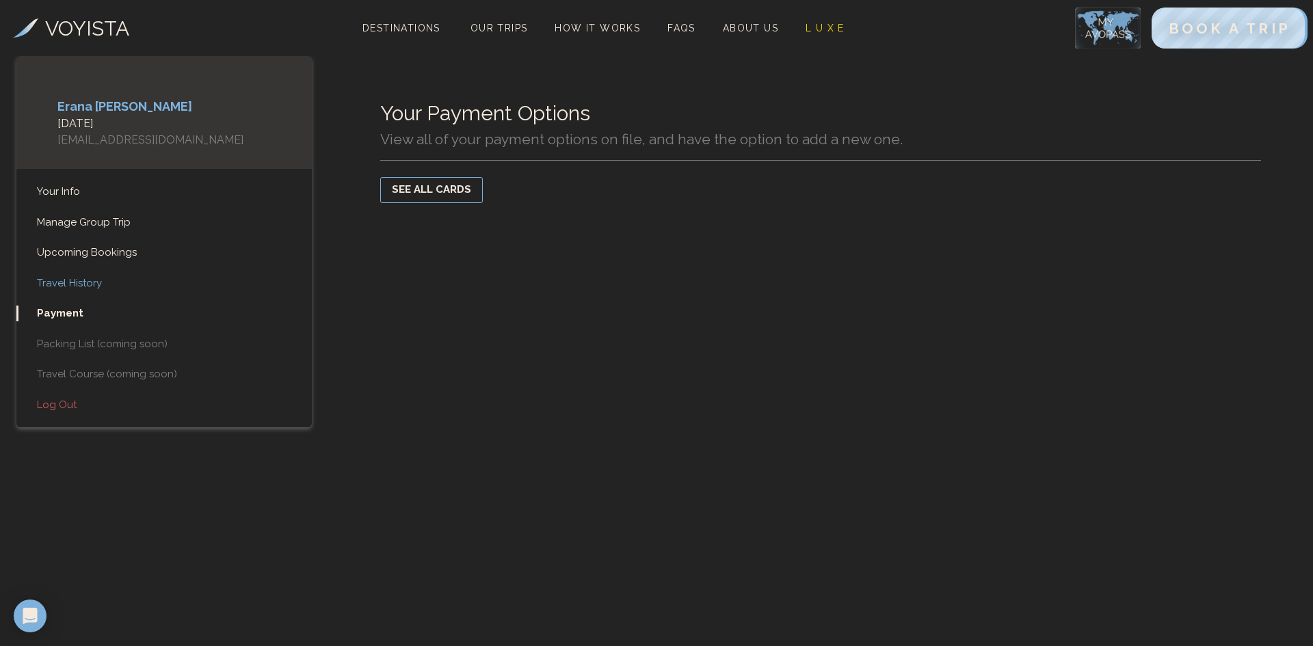
click at [77, 282] on link "Travel History" at bounding box center [163, 283] width 295 height 16
click at [90, 246] on link "Upcoming Bookings" at bounding box center [163, 253] width 295 height 16
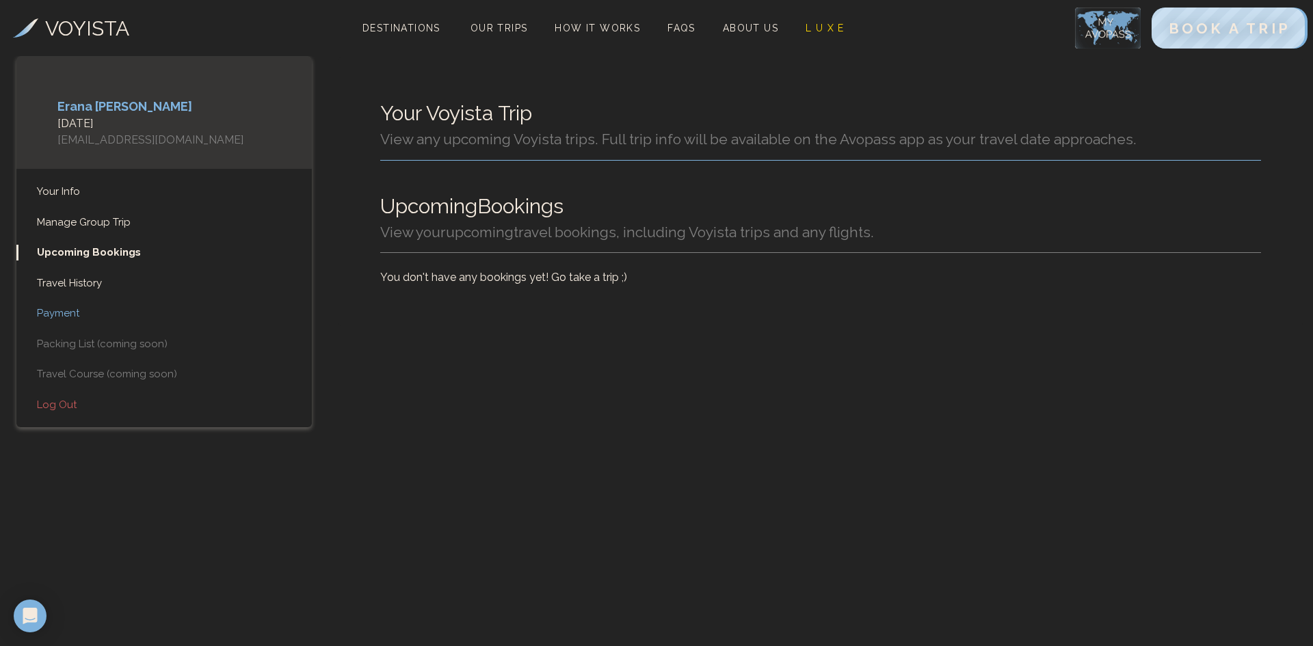
click at [66, 310] on link "Payment" at bounding box center [163, 314] width 295 height 16
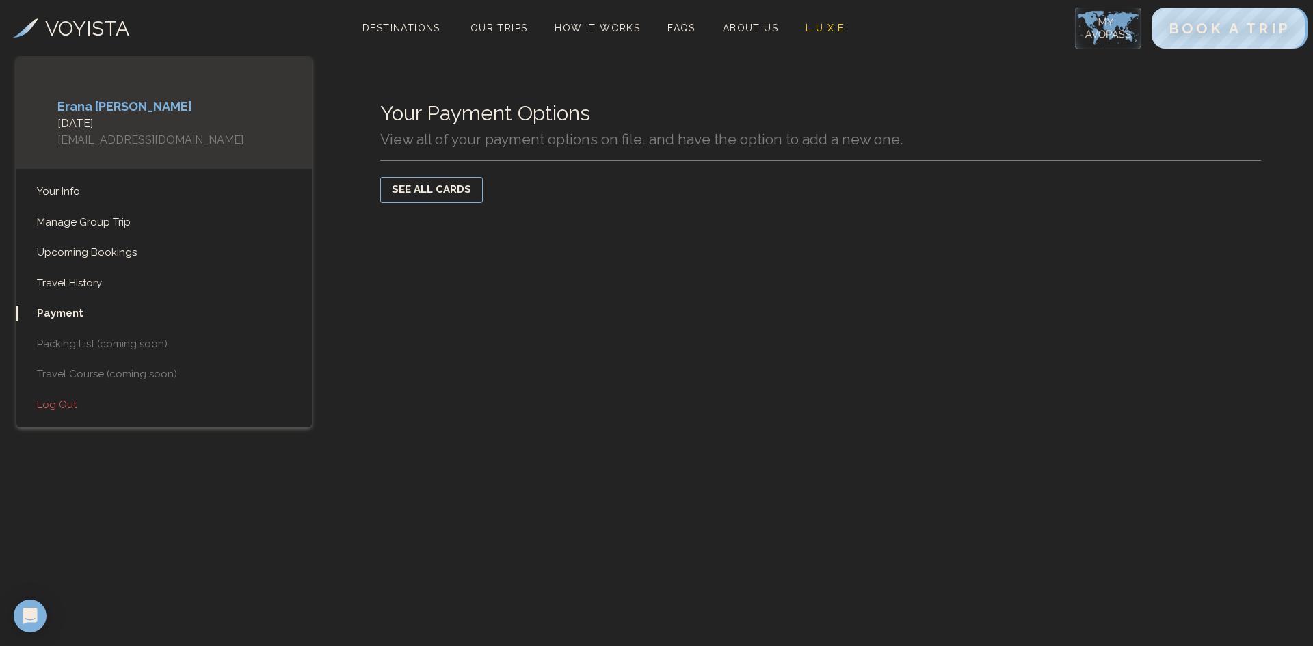
click at [454, 187] on button "SEE ALL CARDS" at bounding box center [431, 190] width 103 height 26
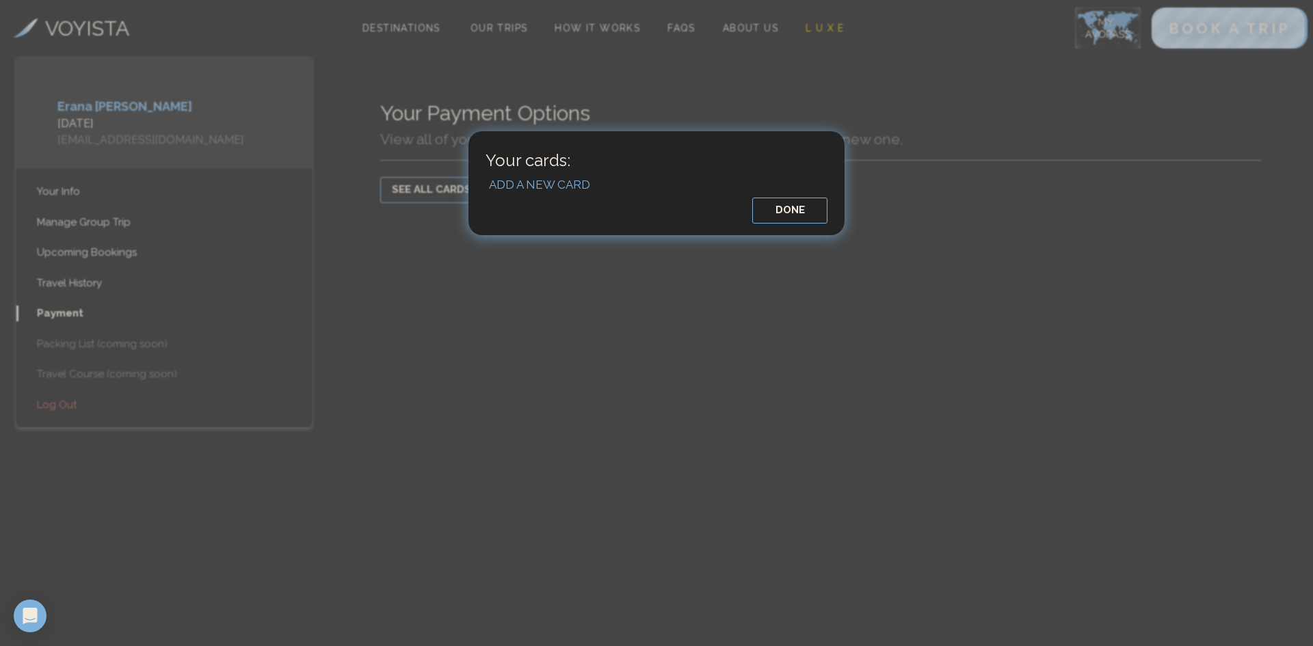
click at [800, 212] on button "DONE" at bounding box center [789, 211] width 75 height 26
